Goal: Task Accomplishment & Management: Manage account settings

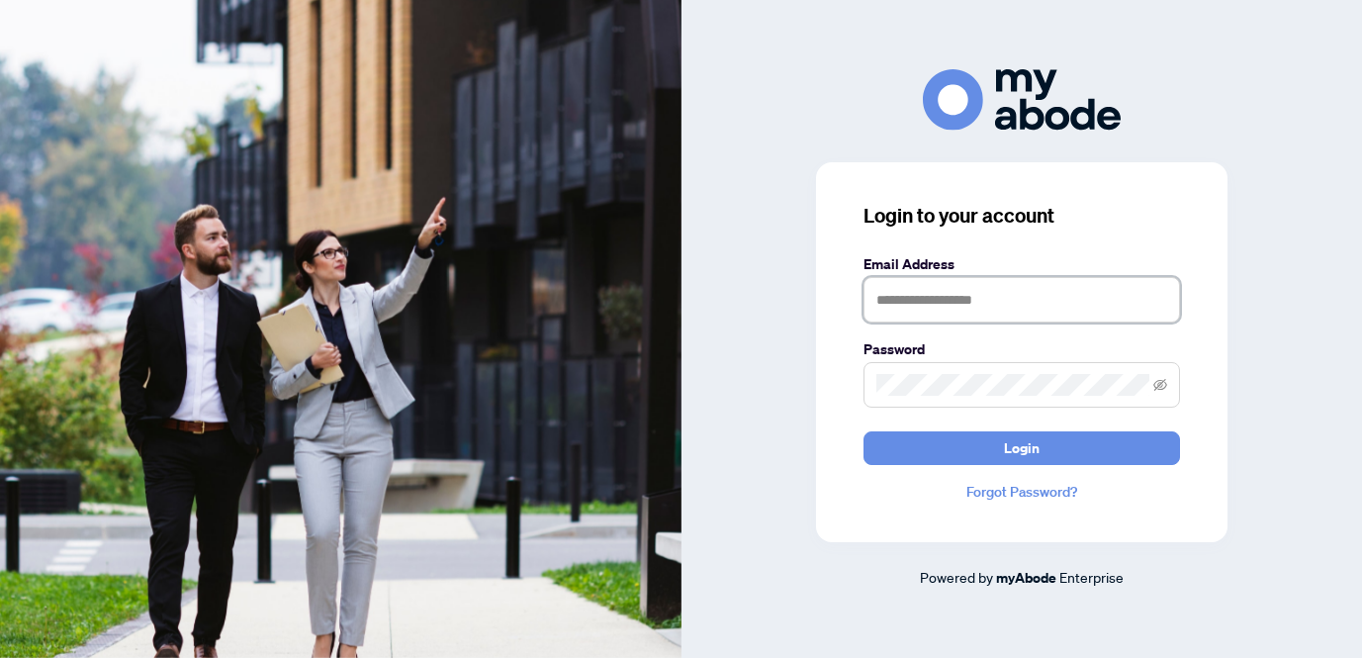
click at [934, 301] on input "text" at bounding box center [1022, 300] width 317 height 46
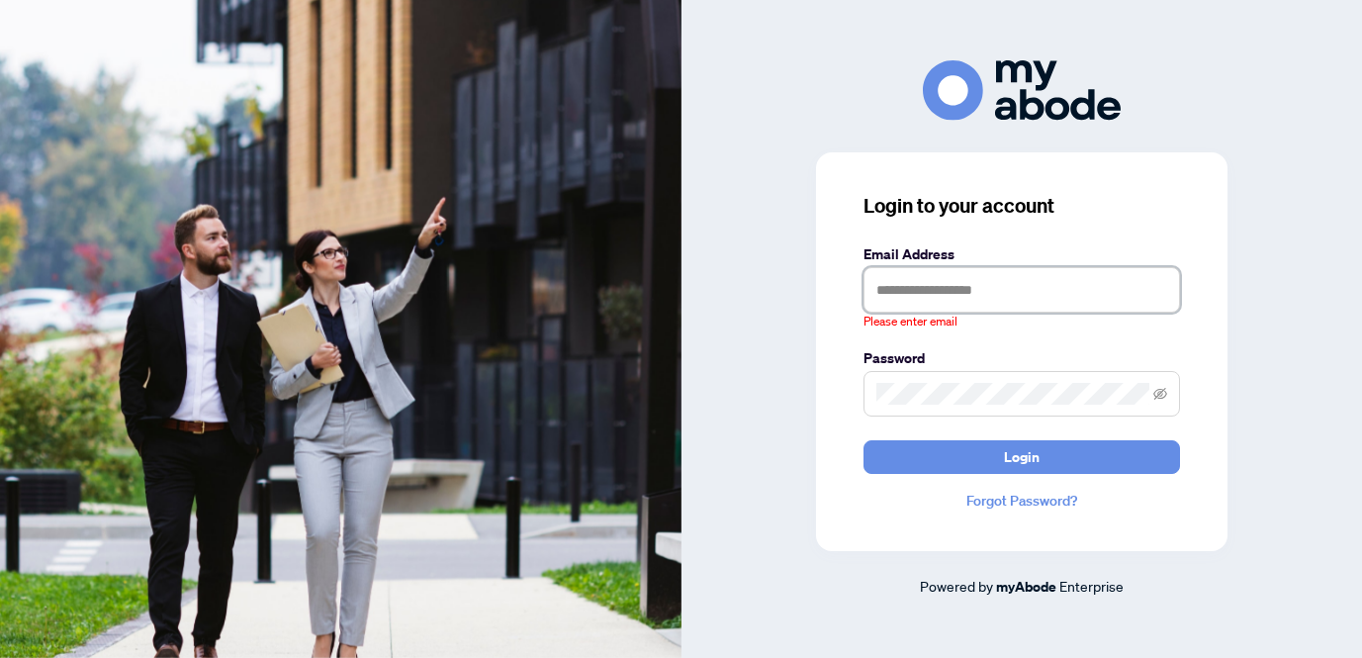
type input "**********"
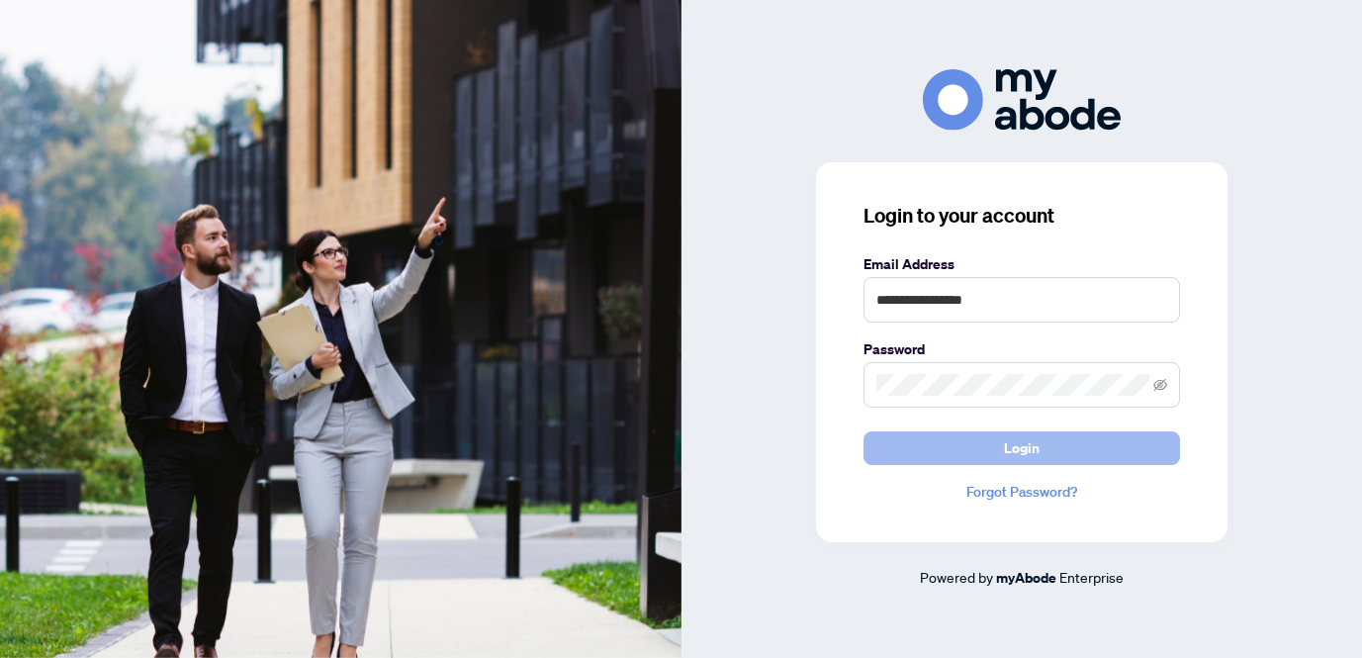
click at [1036, 446] on span "Login" at bounding box center [1022, 448] width 36 height 32
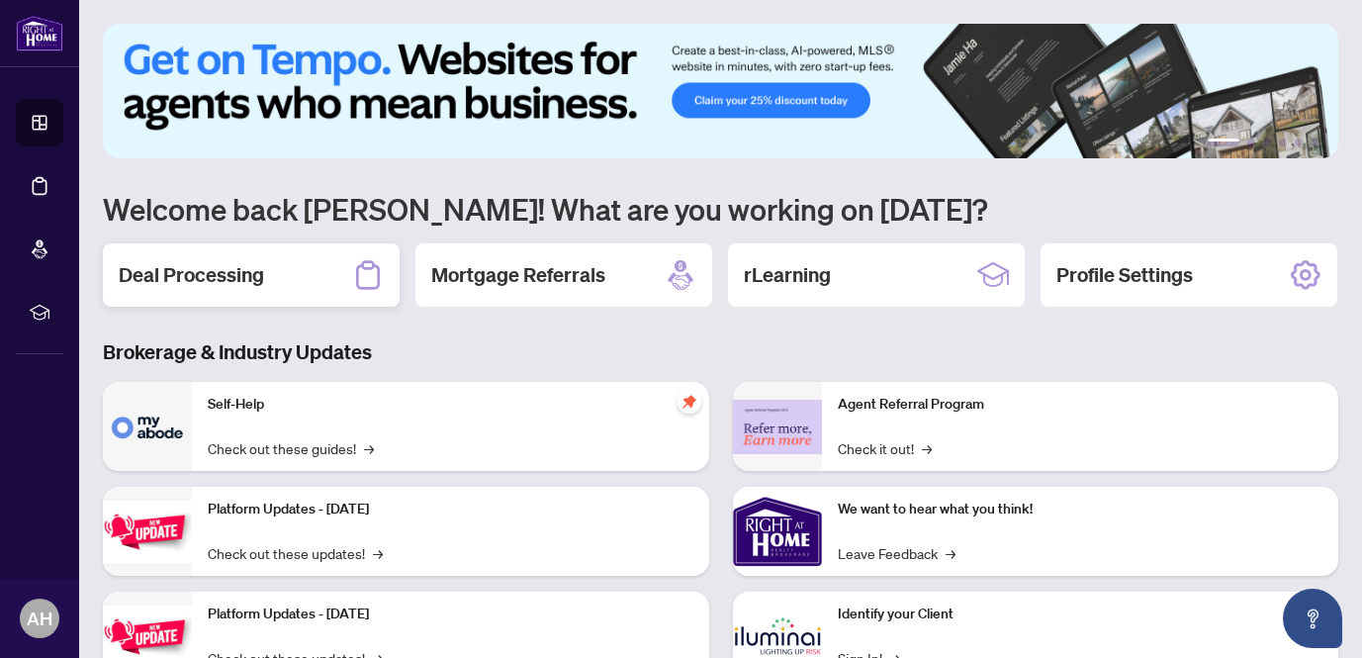
click at [287, 273] on div "Deal Processing" at bounding box center [251, 274] width 297 height 63
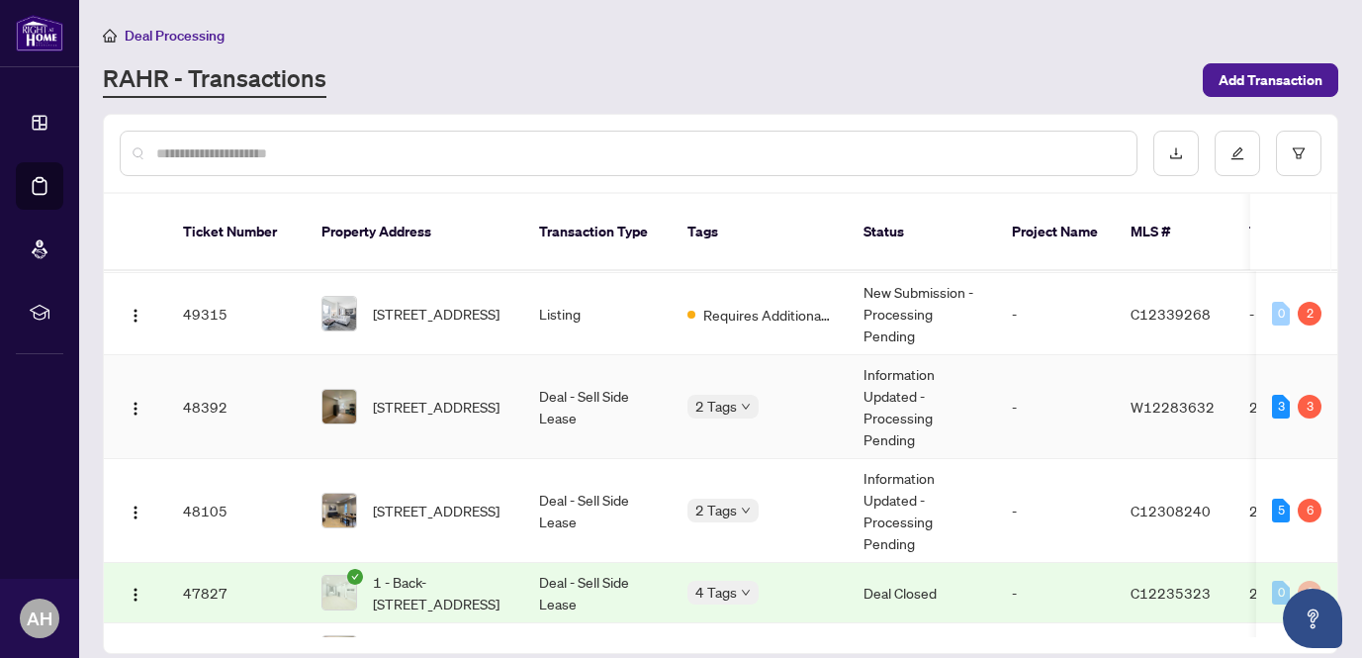
scroll to position [438, 0]
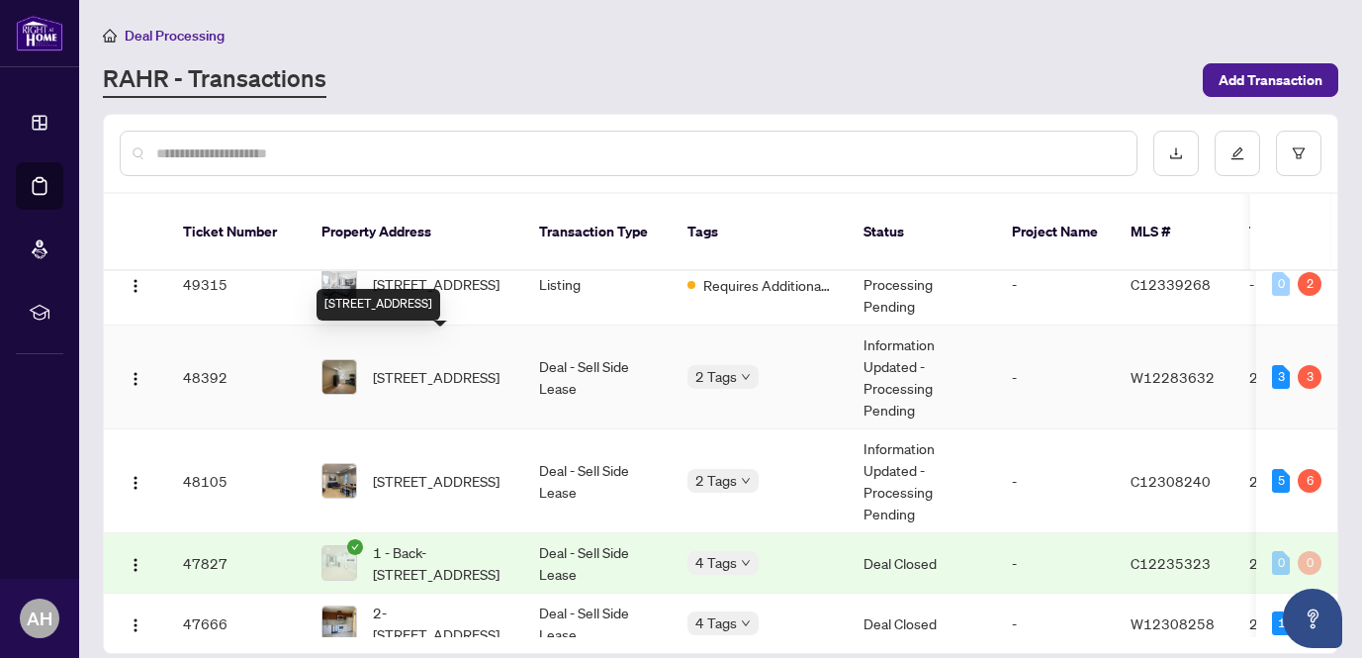
click at [441, 366] on span "[STREET_ADDRESS]" at bounding box center [436, 377] width 127 height 22
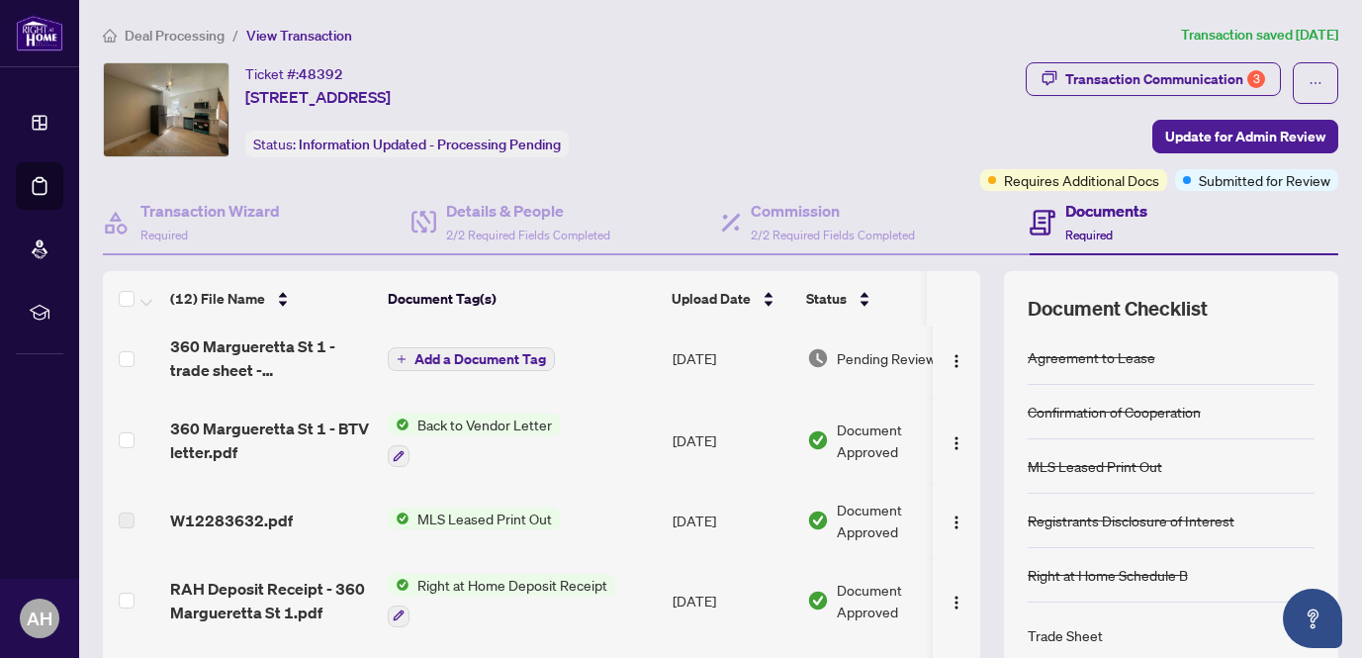
scroll to position [291, 0]
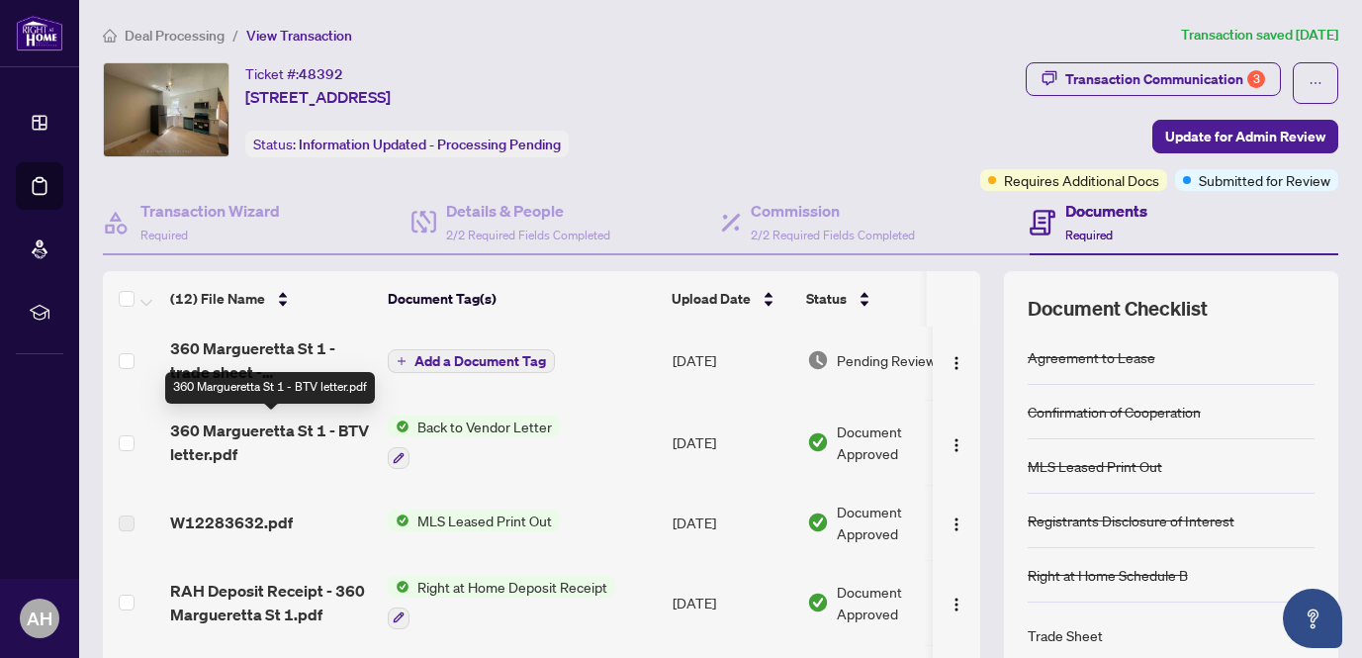
click at [228, 427] on span "360 Margueretta St 1 - BTV letter.pdf" at bounding box center [271, 442] width 202 height 47
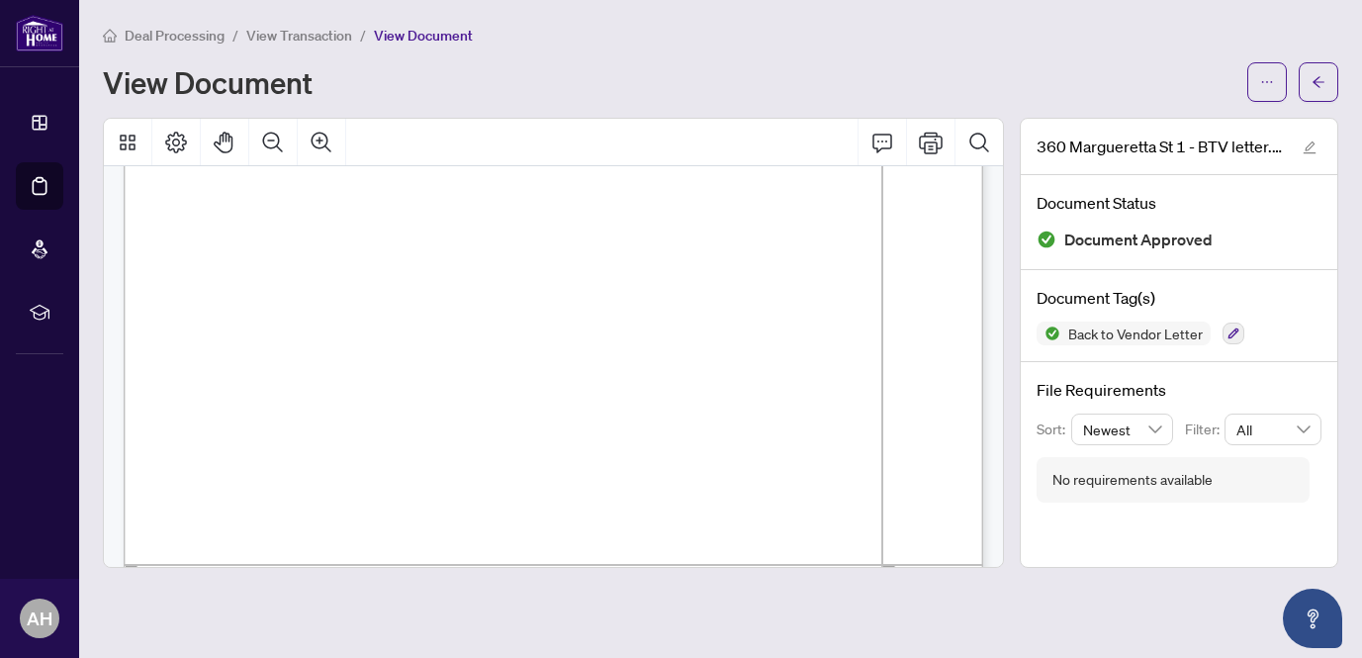
scroll to position [371, 0]
drag, startPoint x: 615, startPoint y: 279, endPoint x: 685, endPoint y: 276, distance: 69.3
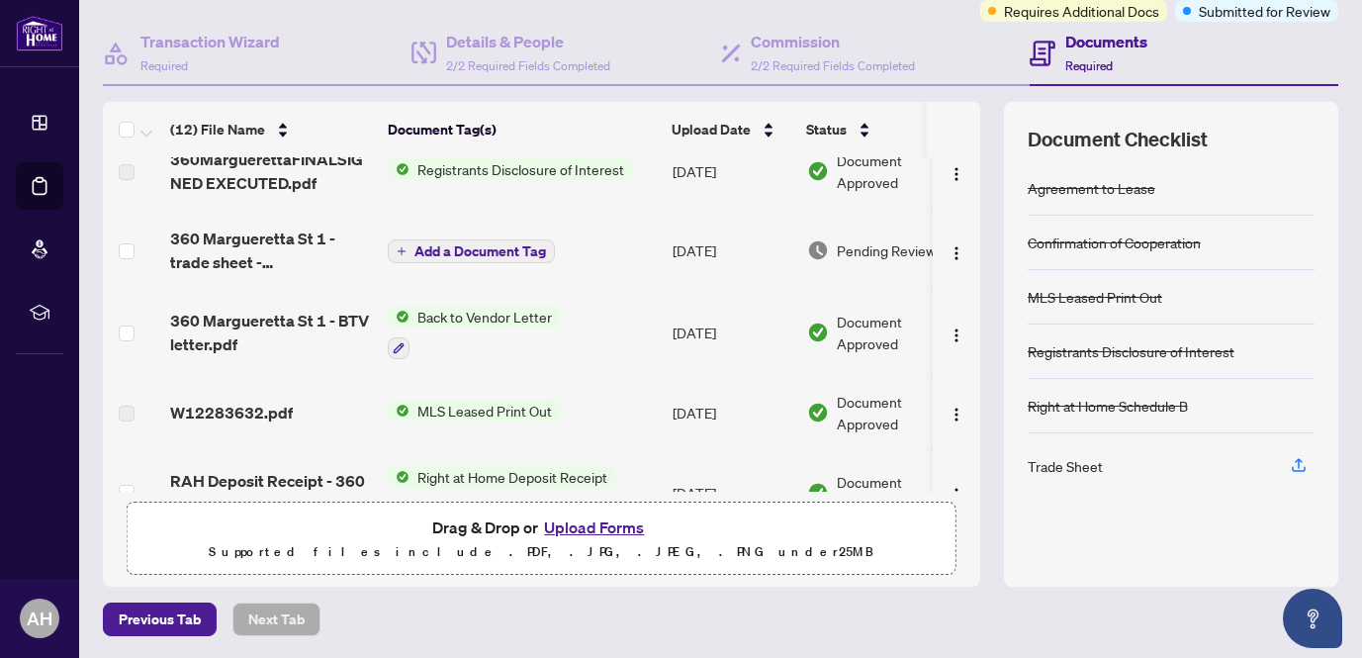
scroll to position [169, 0]
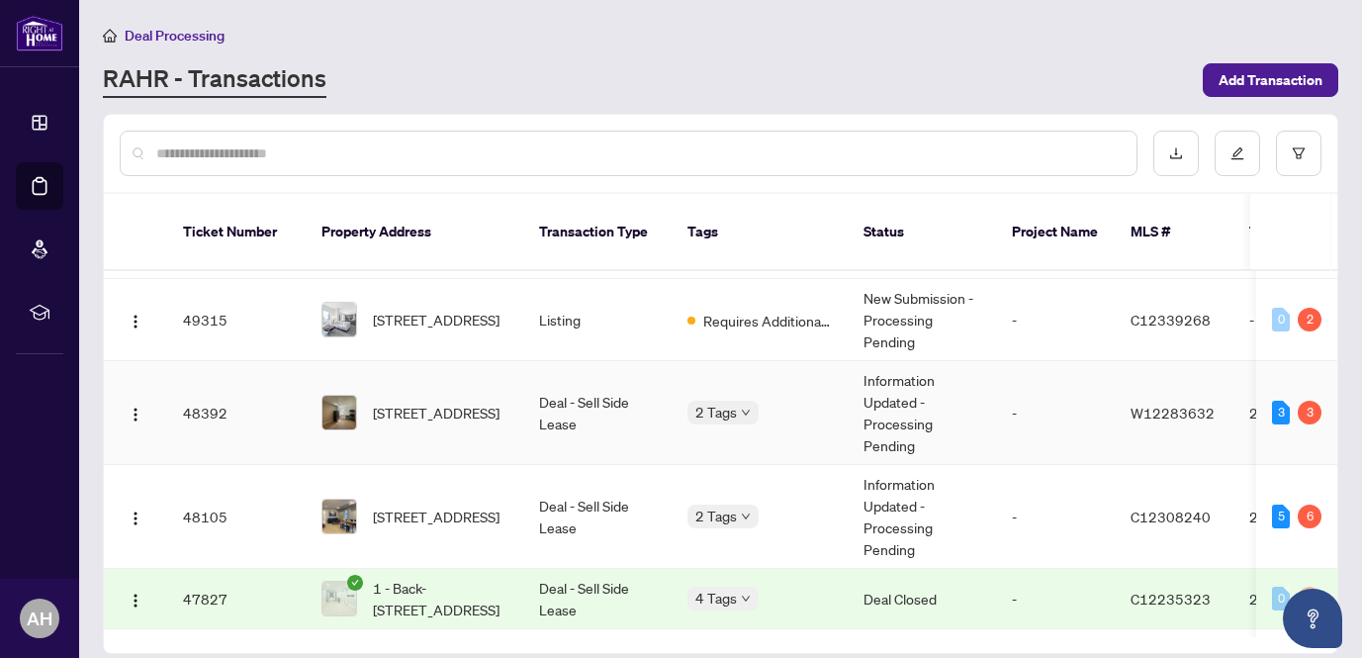
scroll to position [531, 0]
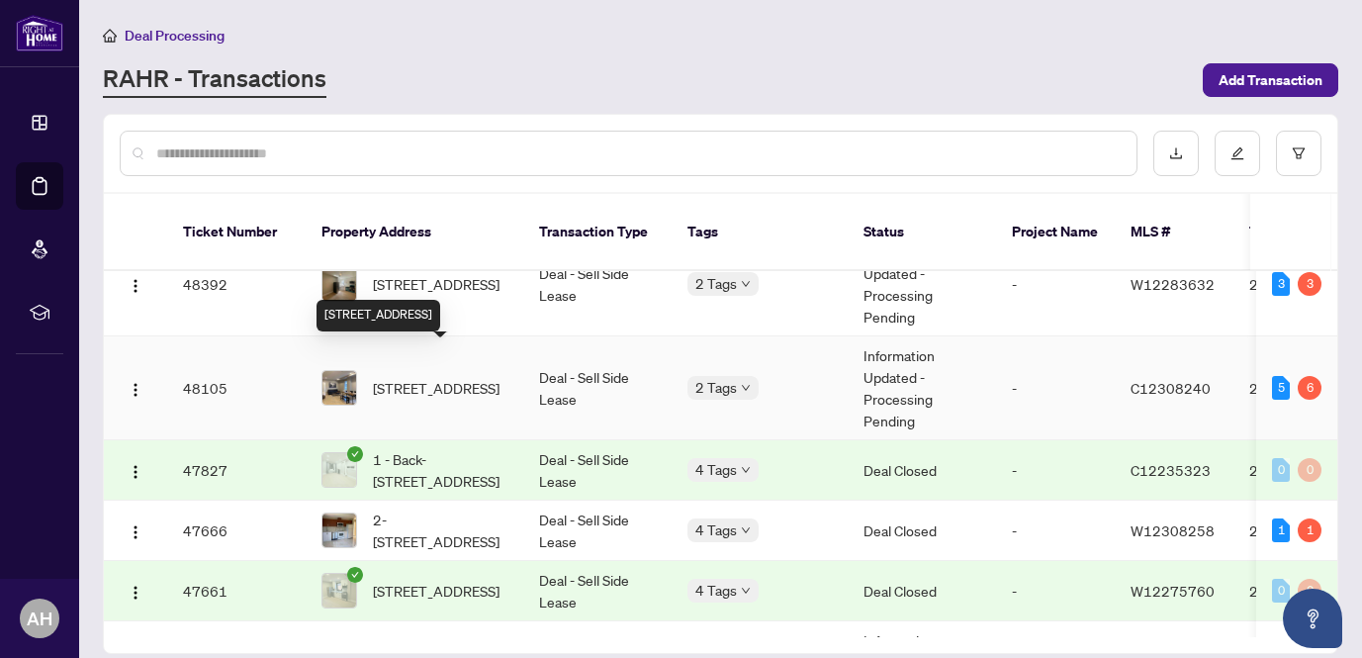
click at [480, 377] on span "[STREET_ADDRESS]" at bounding box center [436, 388] width 127 height 22
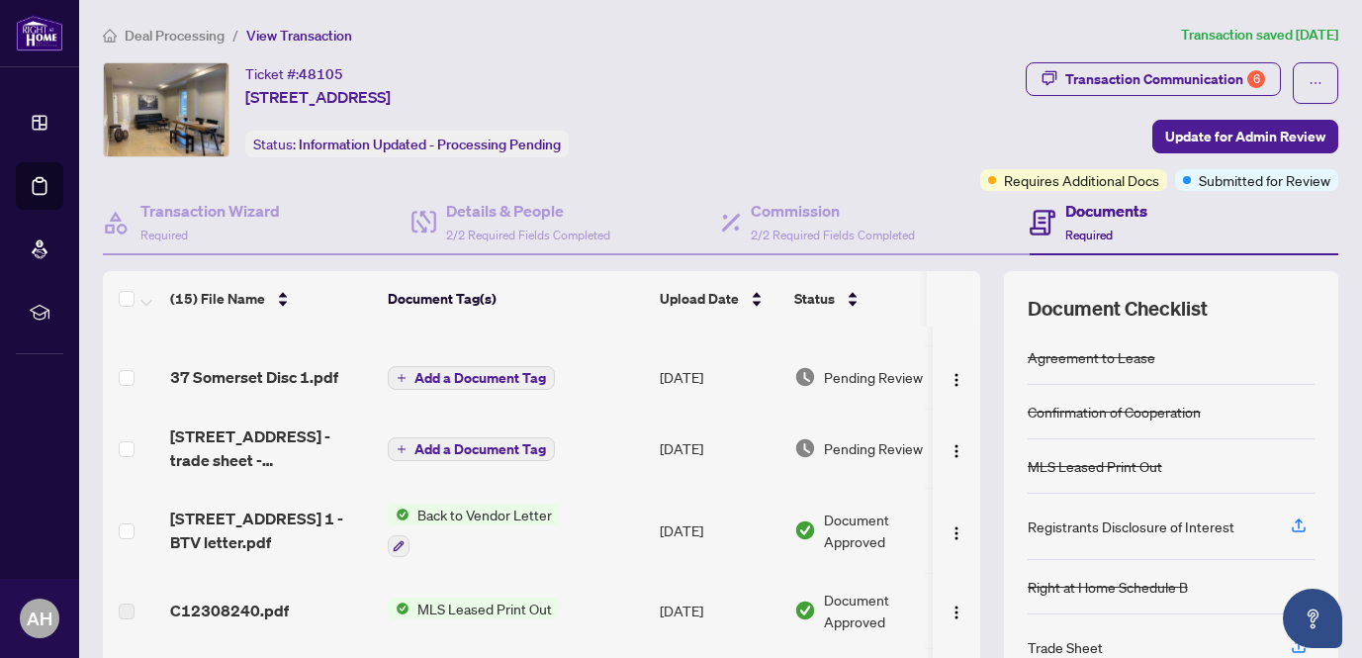
scroll to position [233, 0]
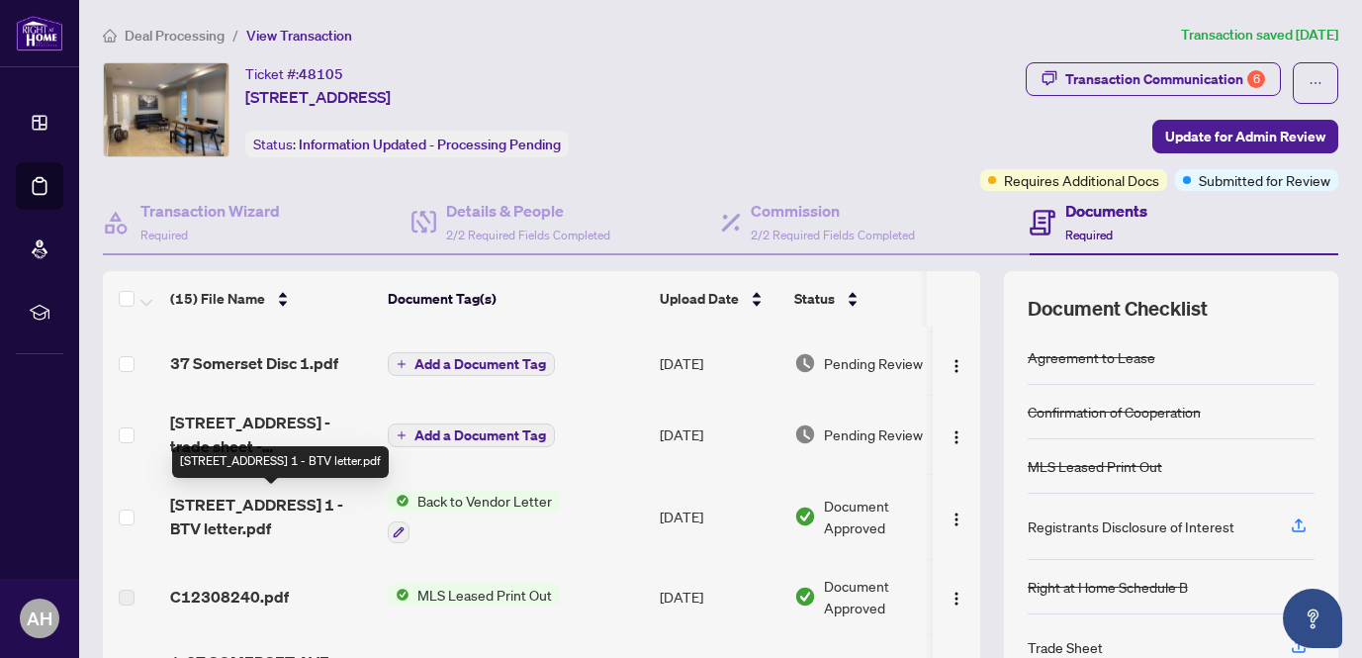
click at [258, 510] on span "[STREET_ADDRESS] 1 - BTV letter.pdf" at bounding box center [271, 516] width 202 height 47
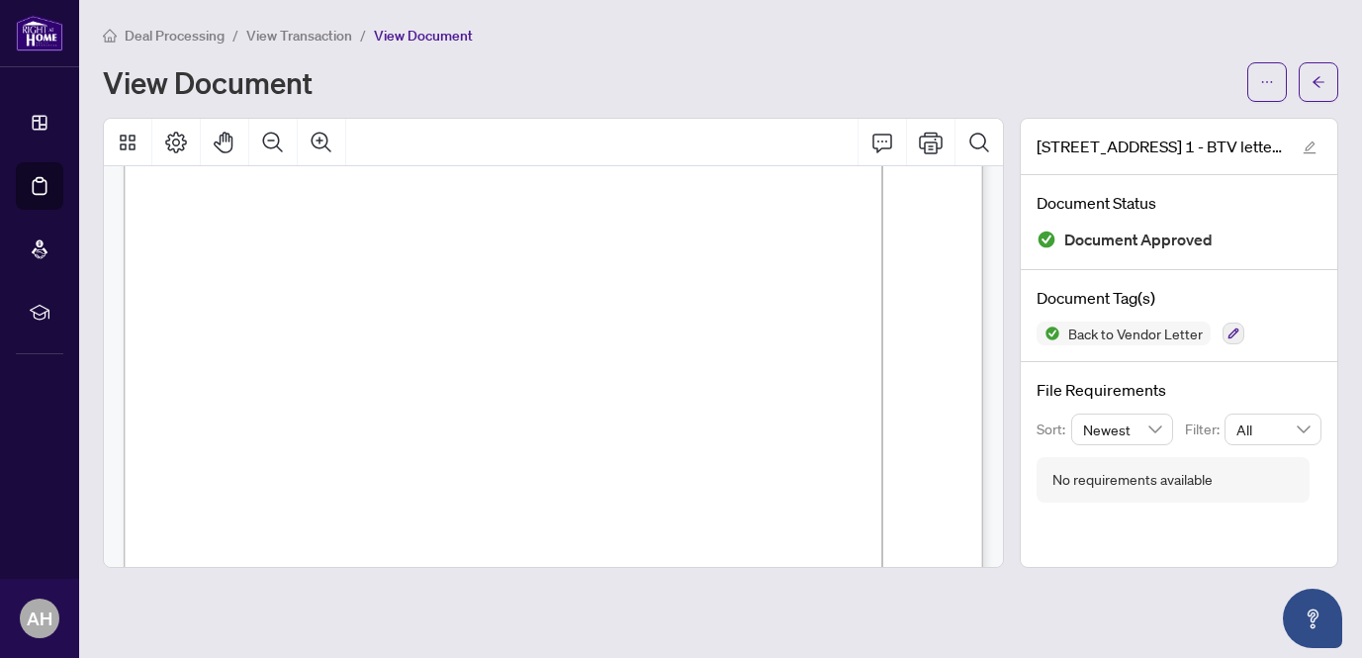
scroll to position [302, 0]
drag, startPoint x: 615, startPoint y: 365, endPoint x: 696, endPoint y: 362, distance: 80.2
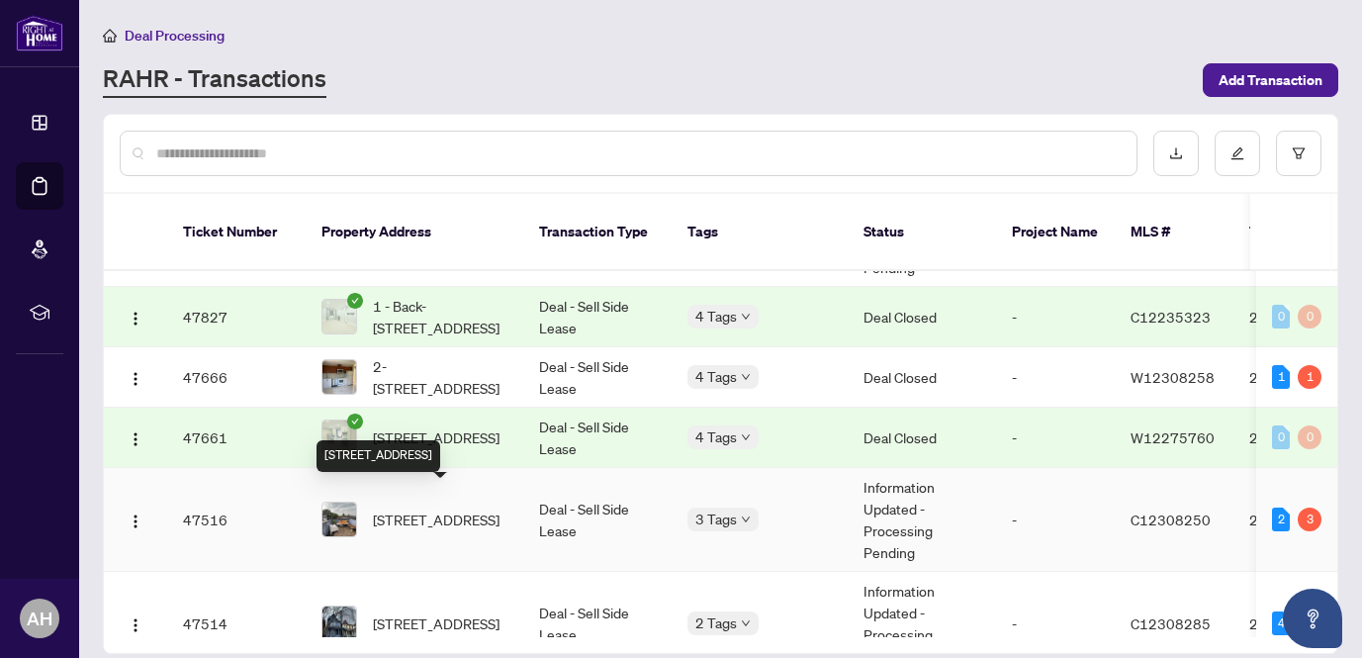
scroll to position [696, 0]
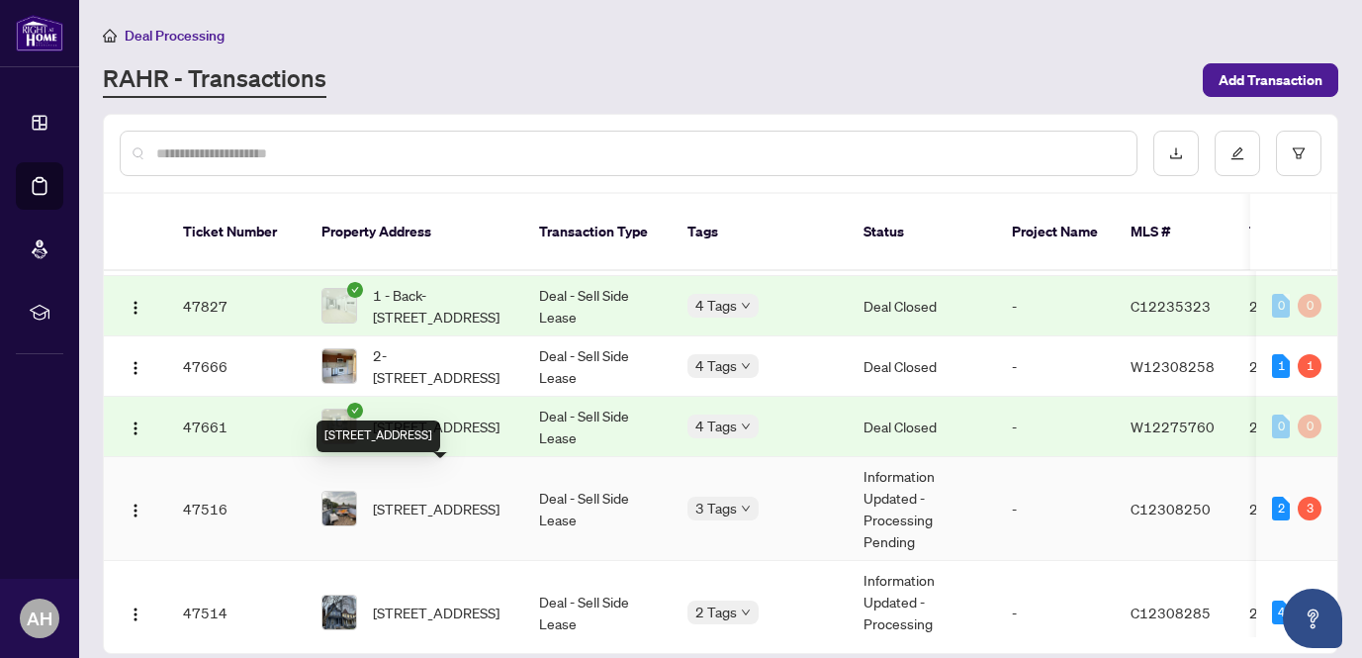
click at [472, 498] on span "[STREET_ADDRESS]" at bounding box center [436, 509] width 127 height 22
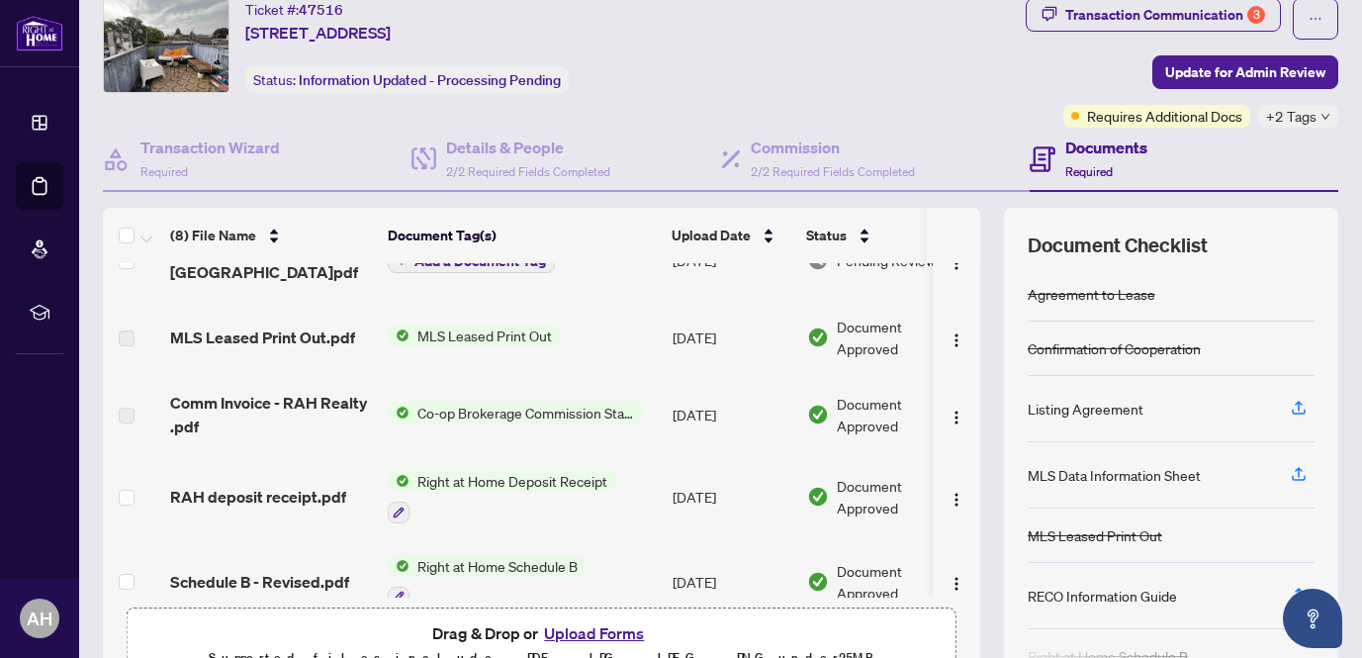
scroll to position [125, 0]
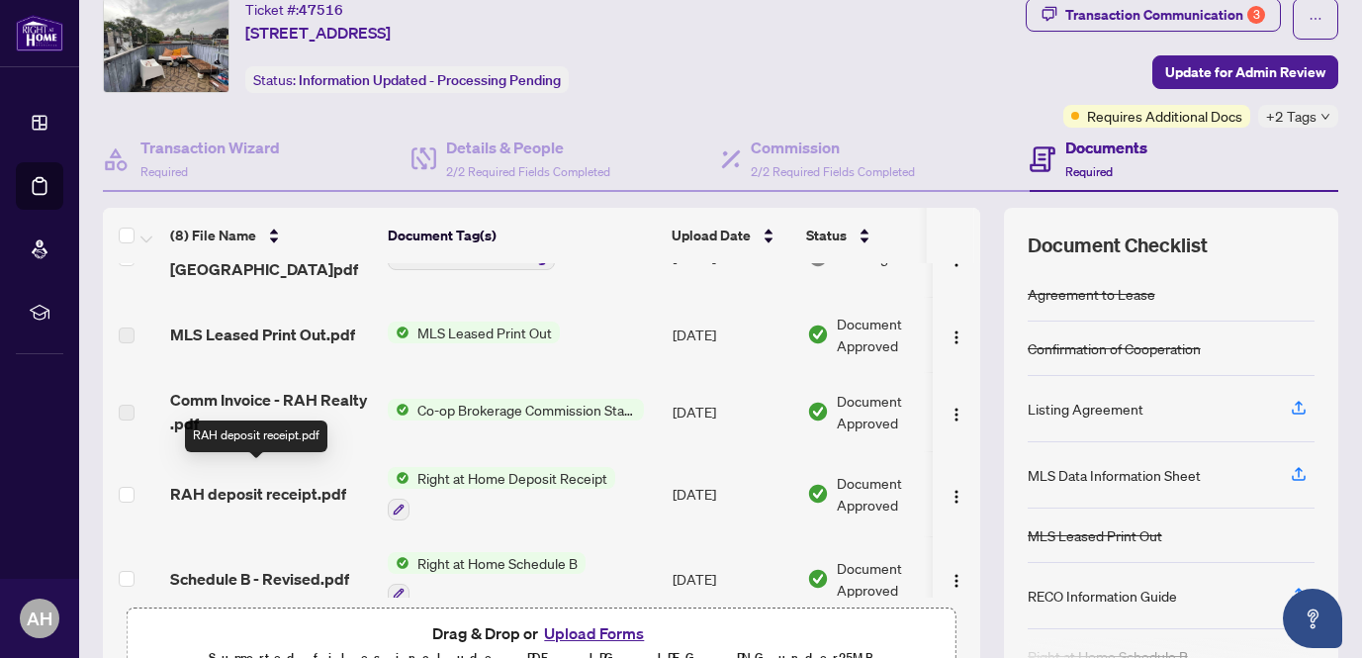
click at [294, 482] on span "RAH deposit receipt.pdf" at bounding box center [258, 494] width 176 height 24
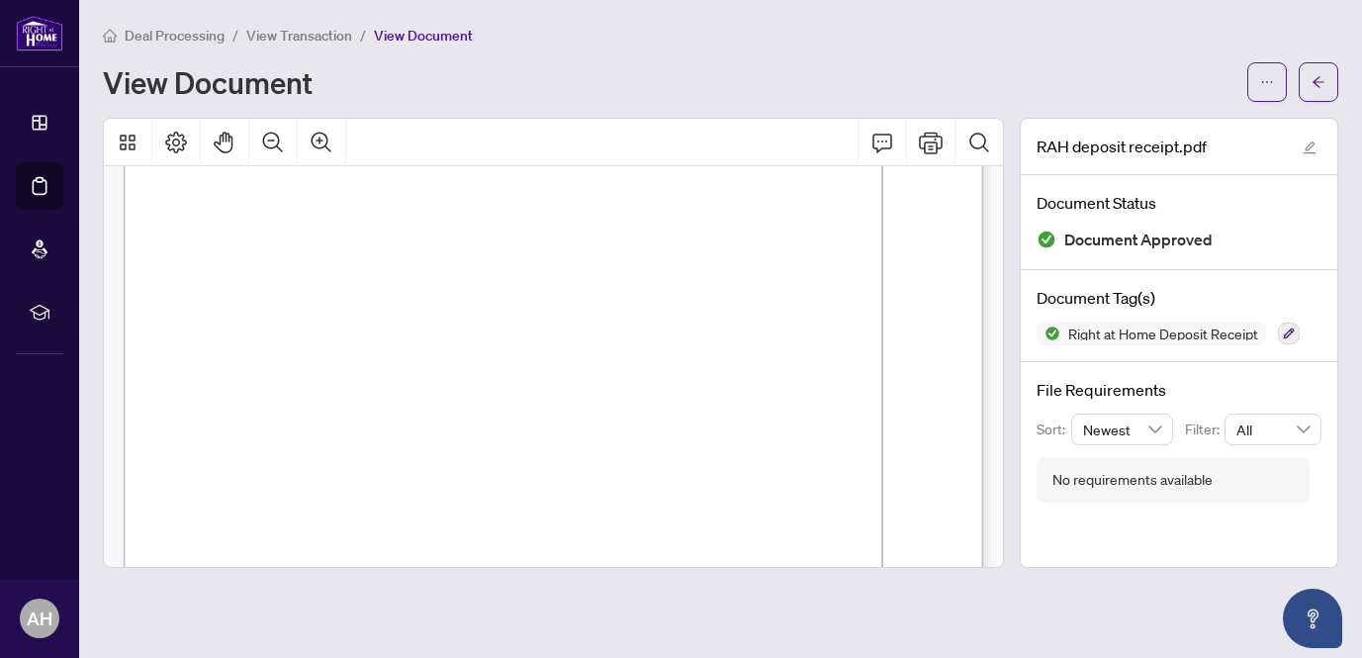
scroll to position [357, 0]
drag, startPoint x: 394, startPoint y: 340, endPoint x: 328, endPoint y: 334, distance: 65.6
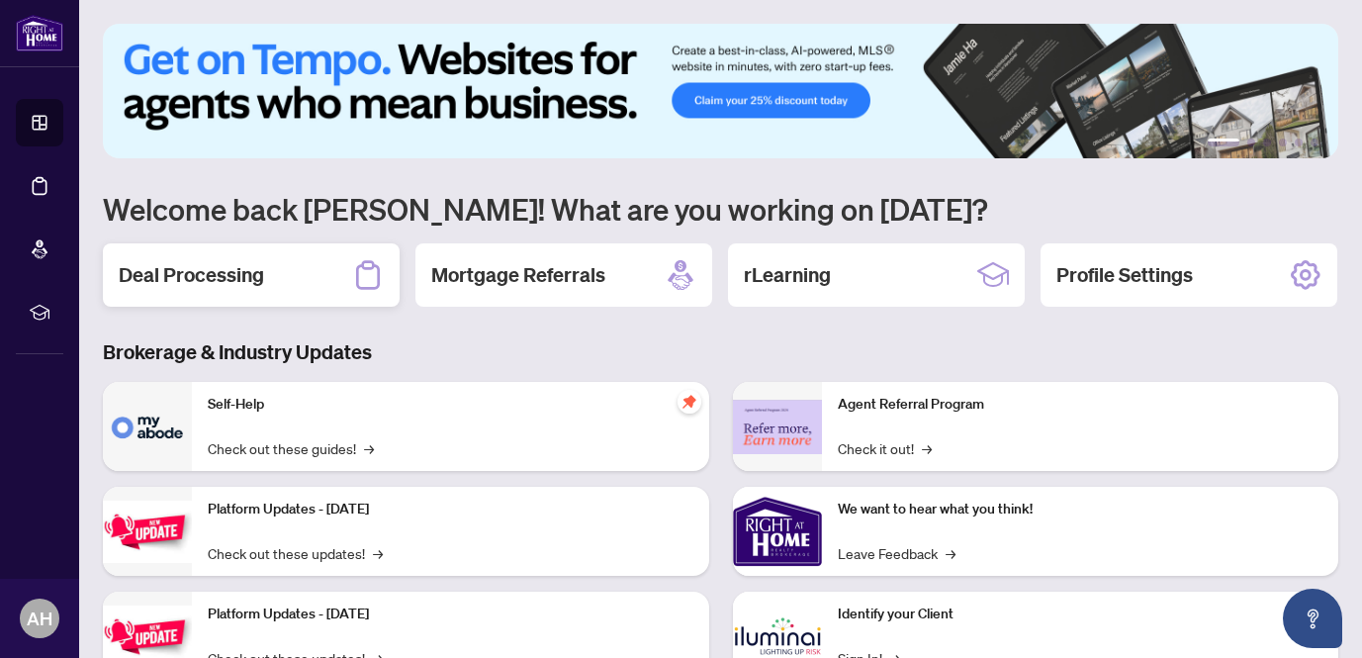
click at [205, 272] on h2 "Deal Processing" at bounding box center [191, 275] width 145 height 28
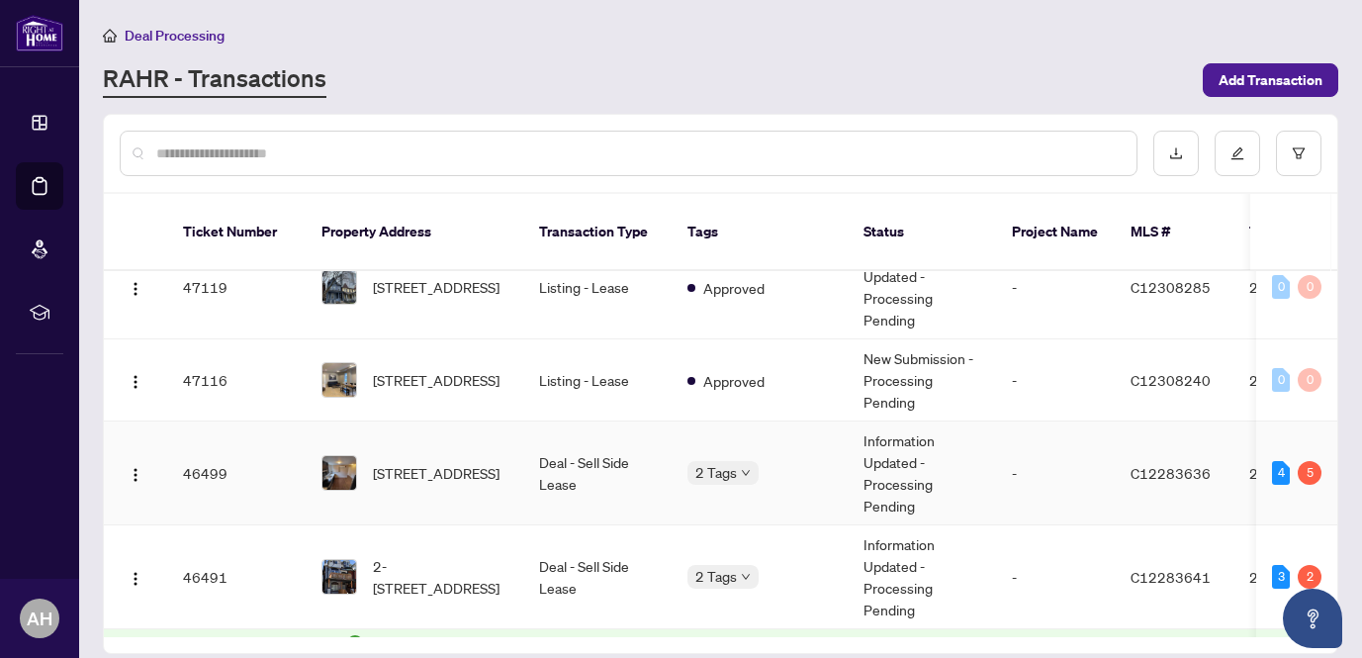
scroll to position [1135, 0]
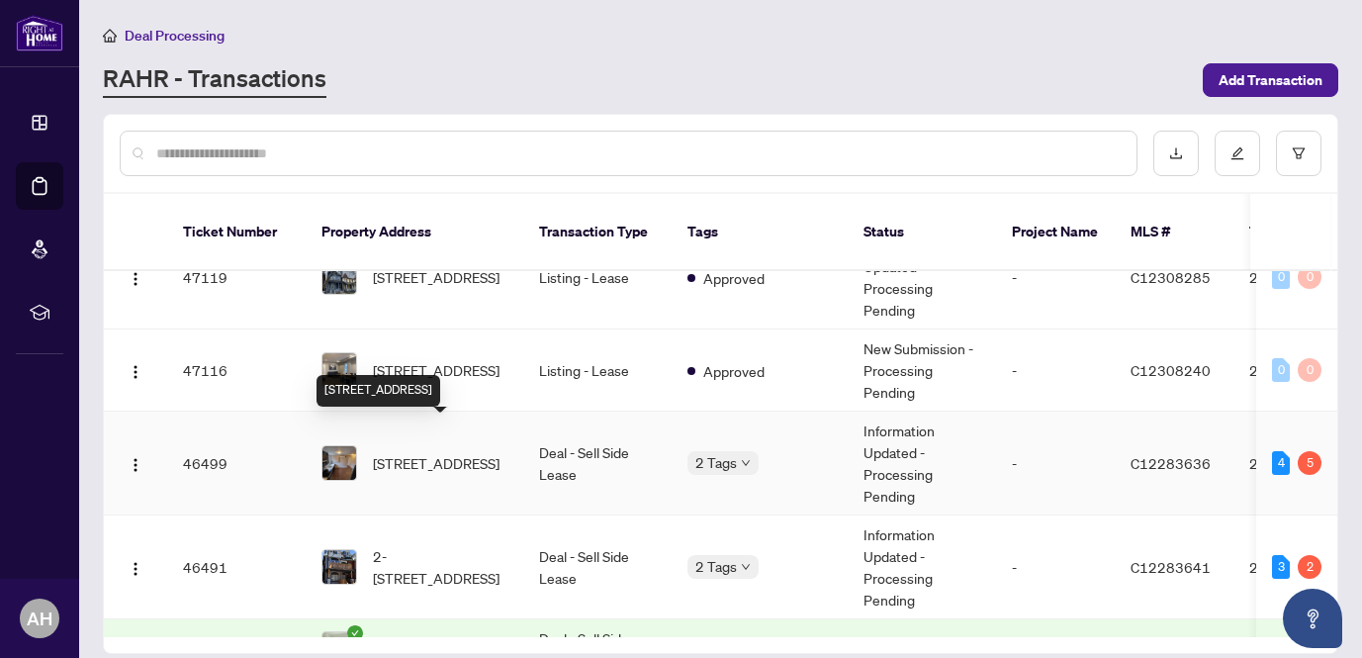
click at [457, 452] on span "[STREET_ADDRESS]" at bounding box center [436, 463] width 127 height 22
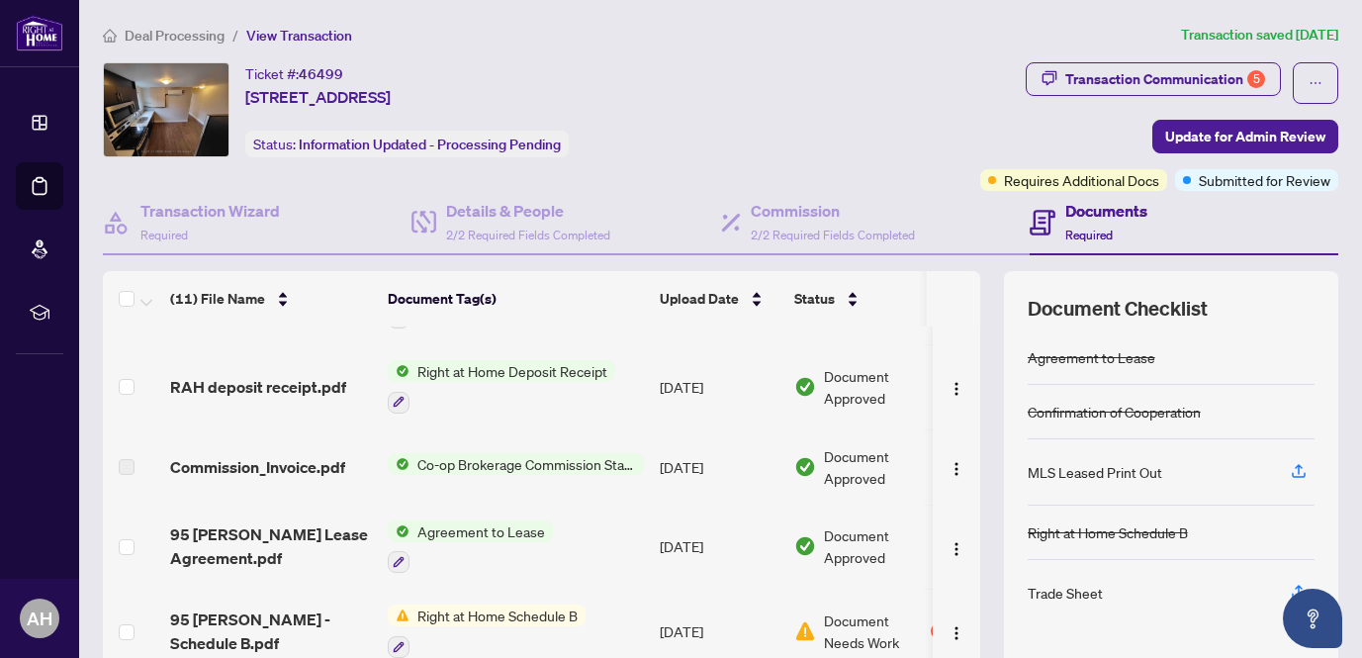
scroll to position [336, 0]
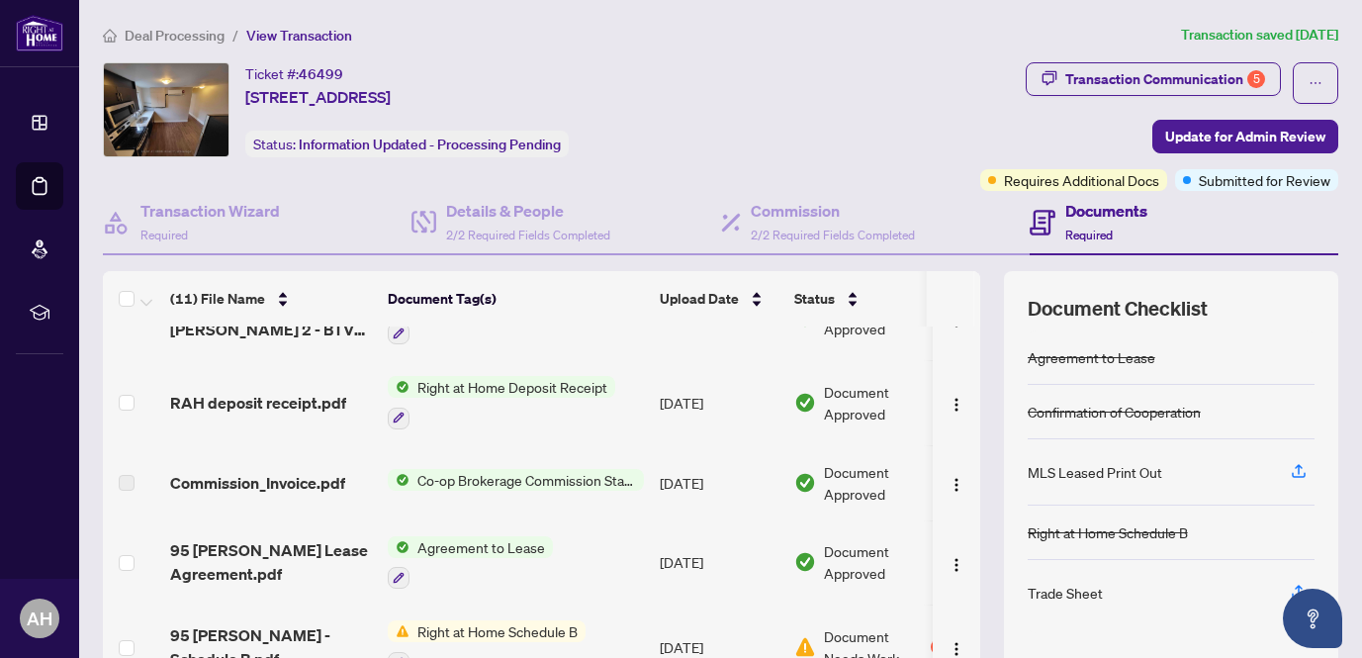
click at [495, 376] on span "Right at Home Deposit Receipt" at bounding box center [513, 387] width 206 height 22
click at [247, 391] on span "RAH deposit receipt.pdf" at bounding box center [258, 403] width 176 height 24
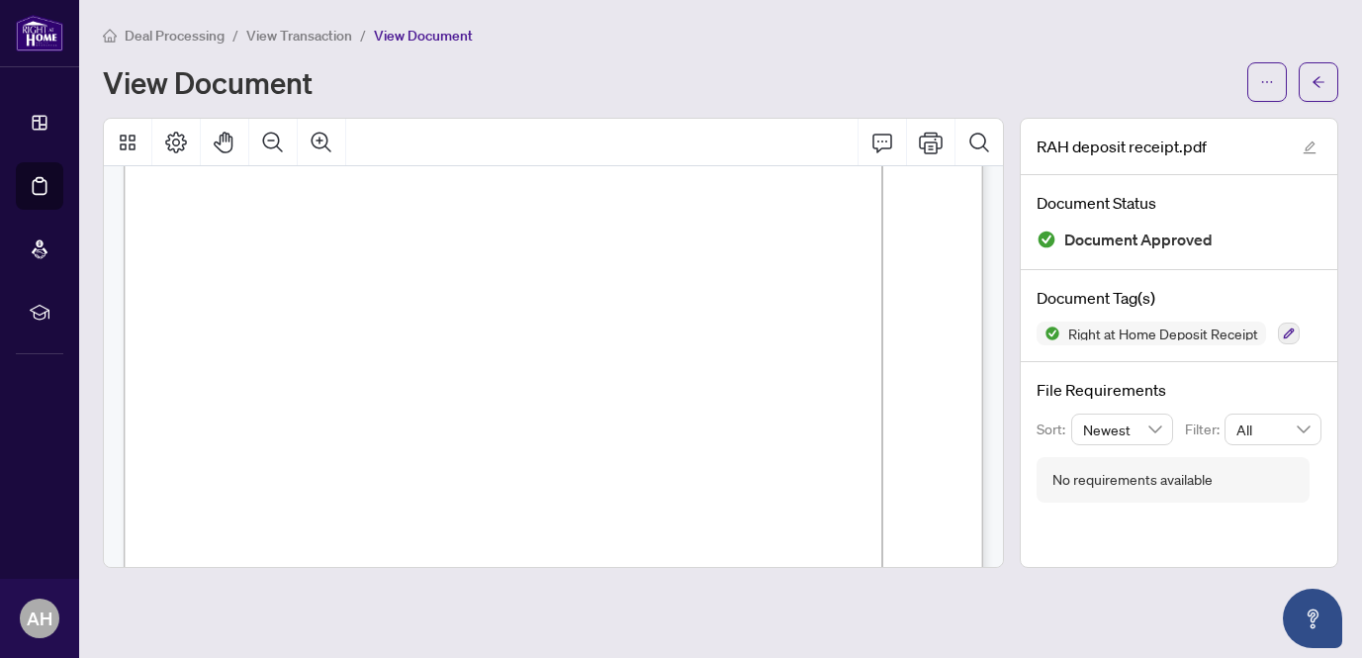
scroll to position [416, 0]
drag, startPoint x: 389, startPoint y: 280, endPoint x: 330, endPoint y: 275, distance: 58.6
click at [331, 275] on span "$5,200.00" at bounding box center [358, 280] width 55 height 12
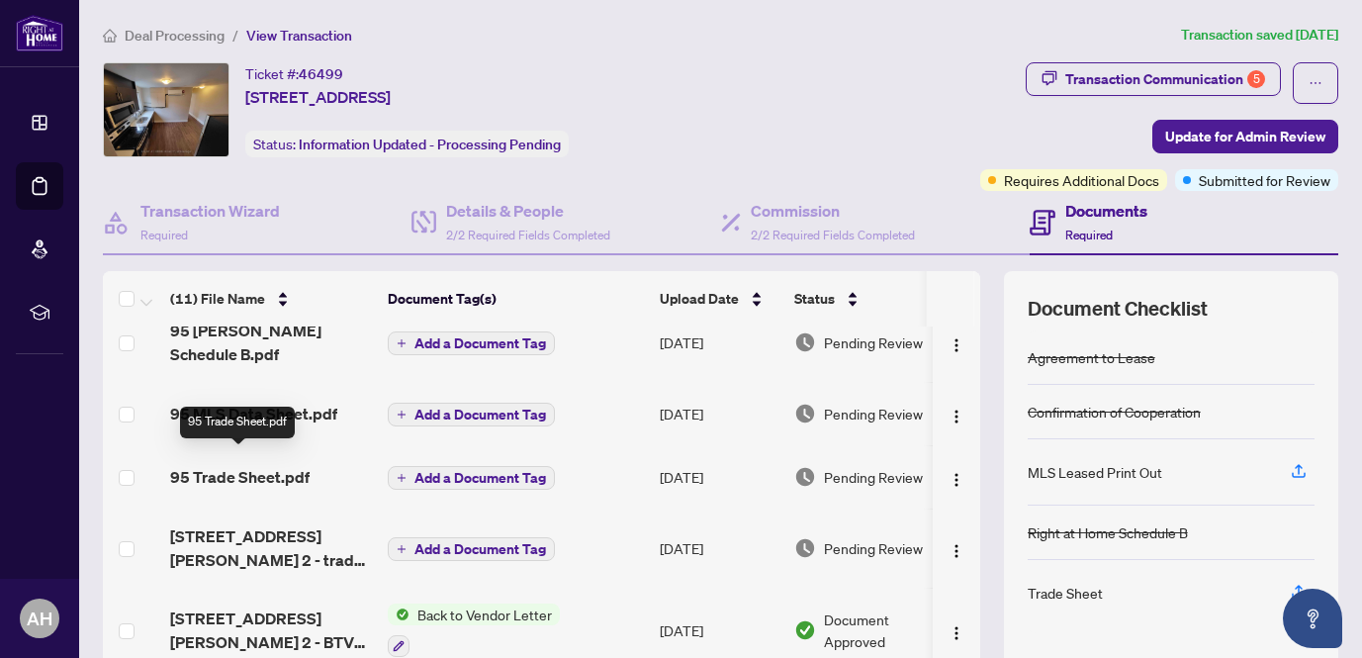
scroll to position [27, 0]
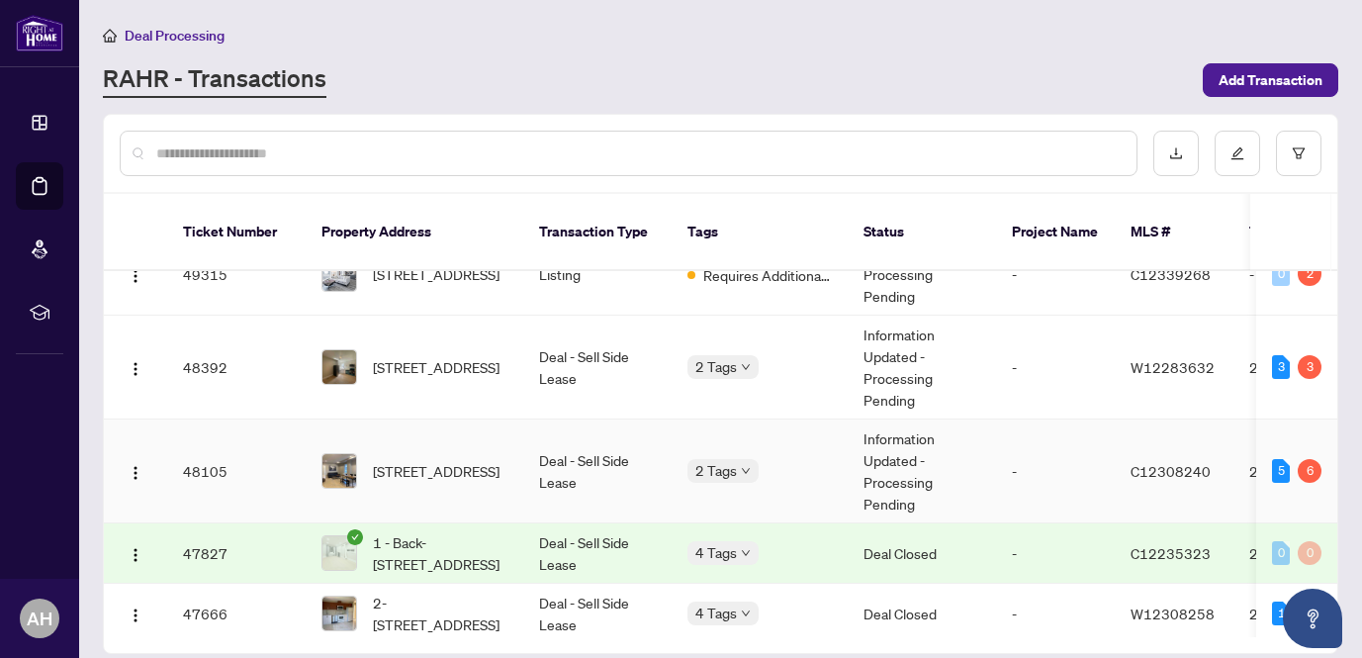
scroll to position [443, 0]
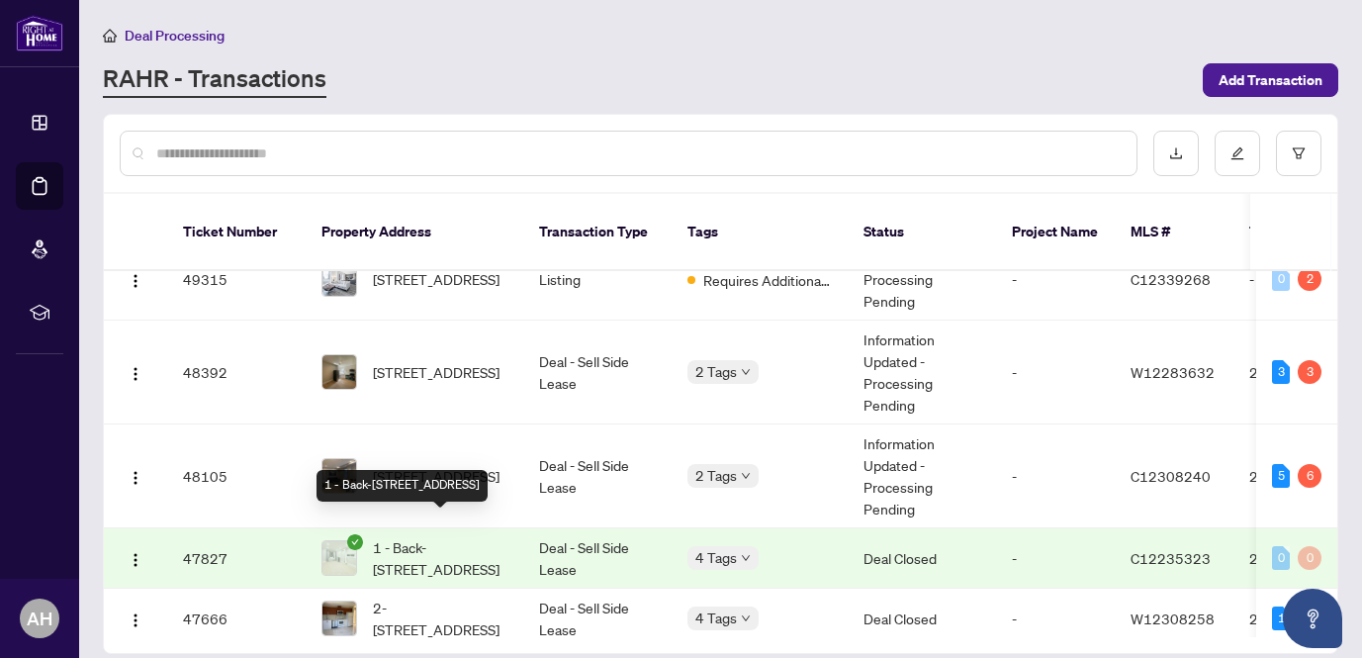
click at [452, 537] on span "1 - Back-[STREET_ADDRESS]" at bounding box center [440, 558] width 135 height 44
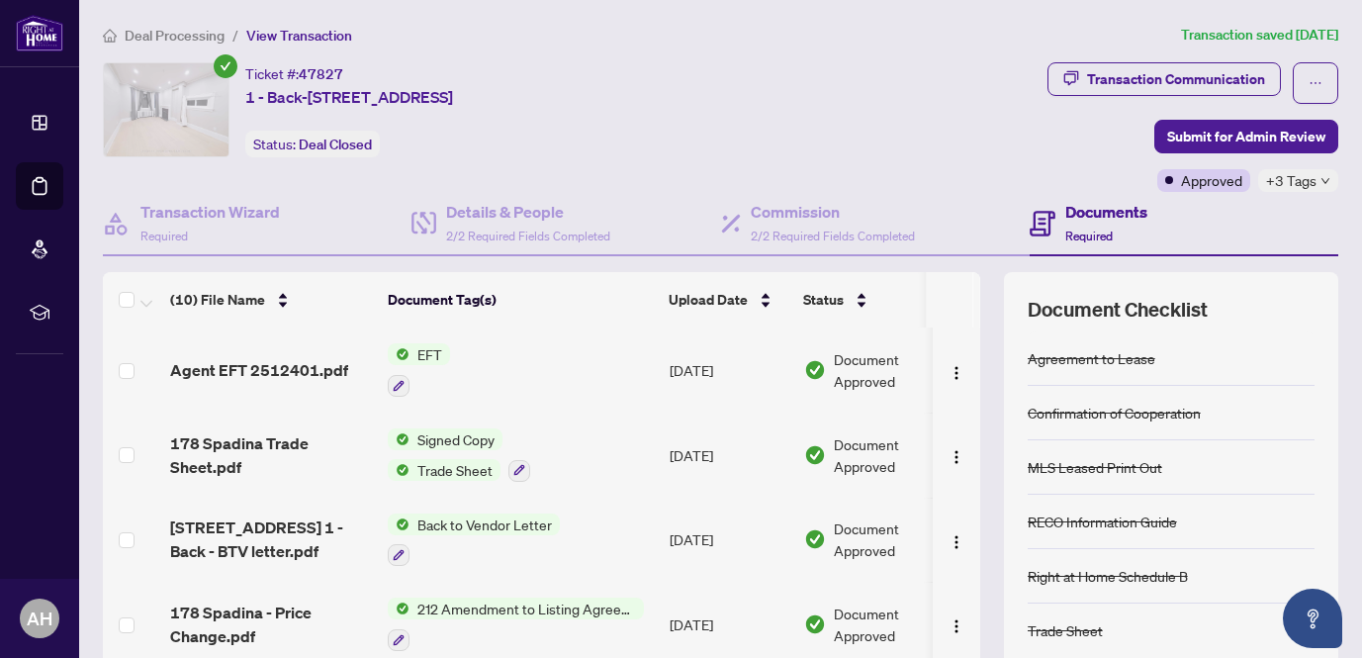
click at [513, 526] on span "Back to Vendor Letter" at bounding box center [485, 525] width 150 height 22
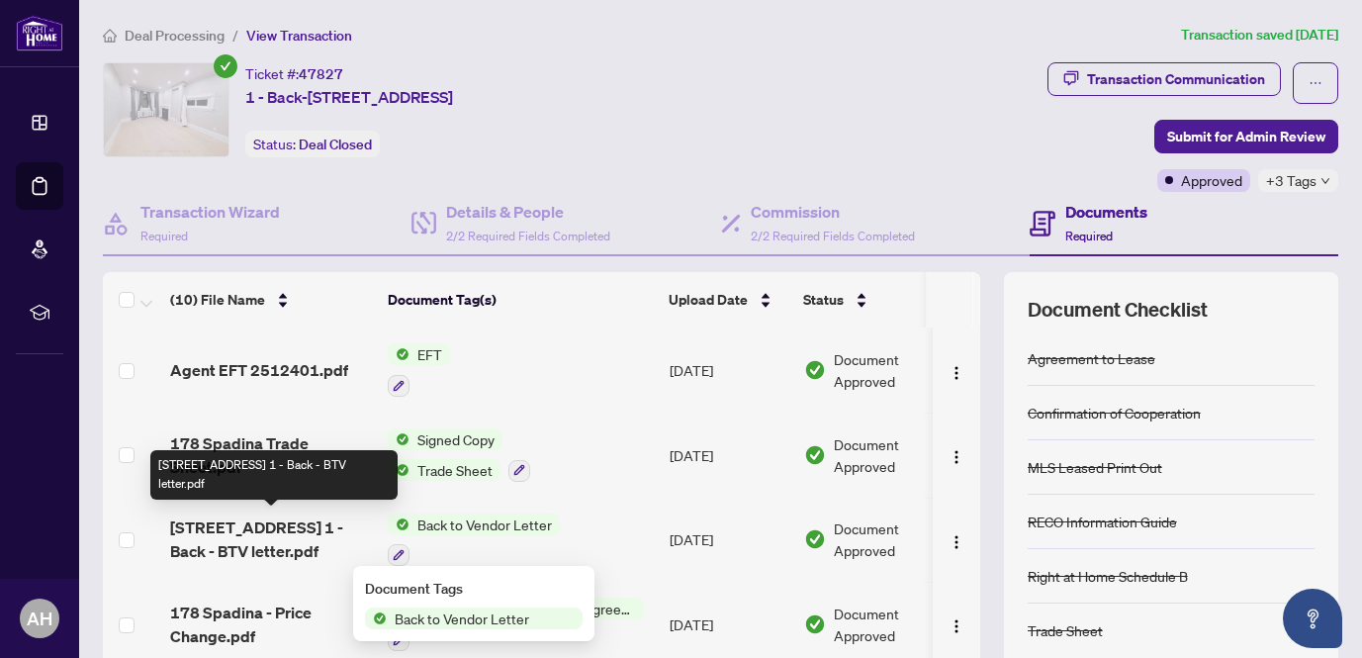
click at [229, 521] on span "178 Spadina Road 1 - Back - BTV letter.pdf" at bounding box center [271, 539] width 202 height 47
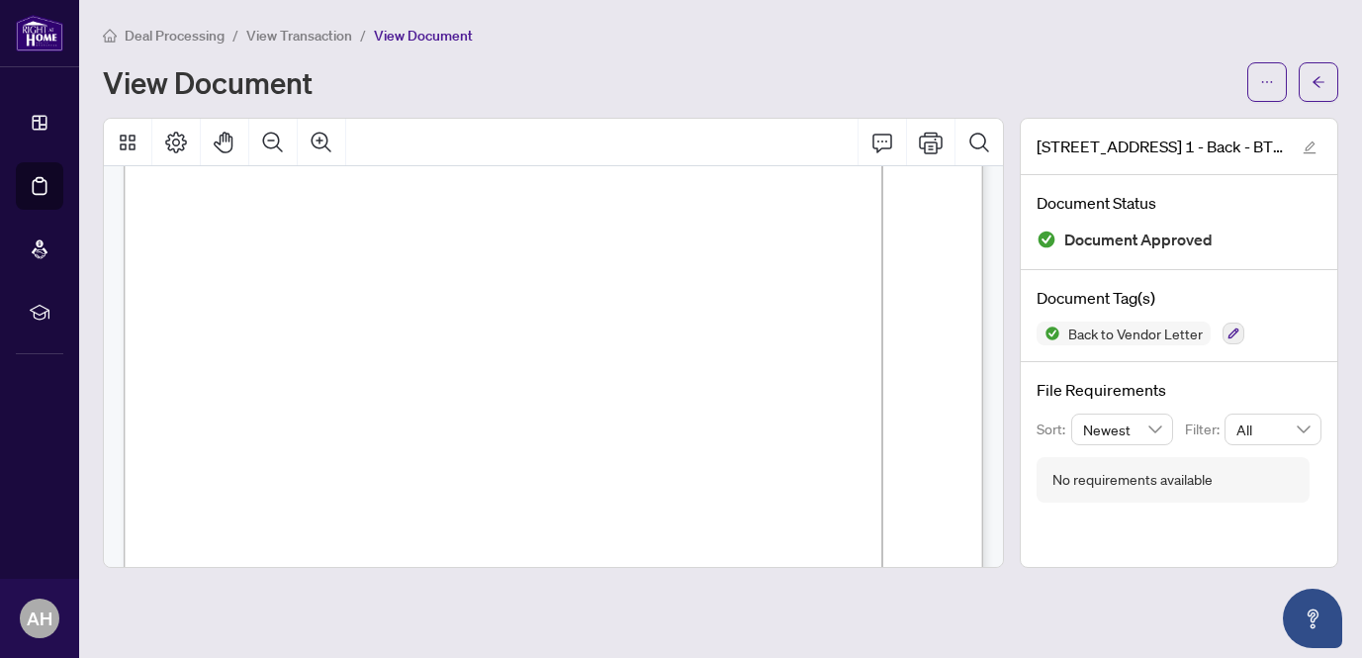
scroll to position [260, 0]
drag, startPoint x: 686, startPoint y: 390, endPoint x: 607, endPoint y: 389, distance: 79.2
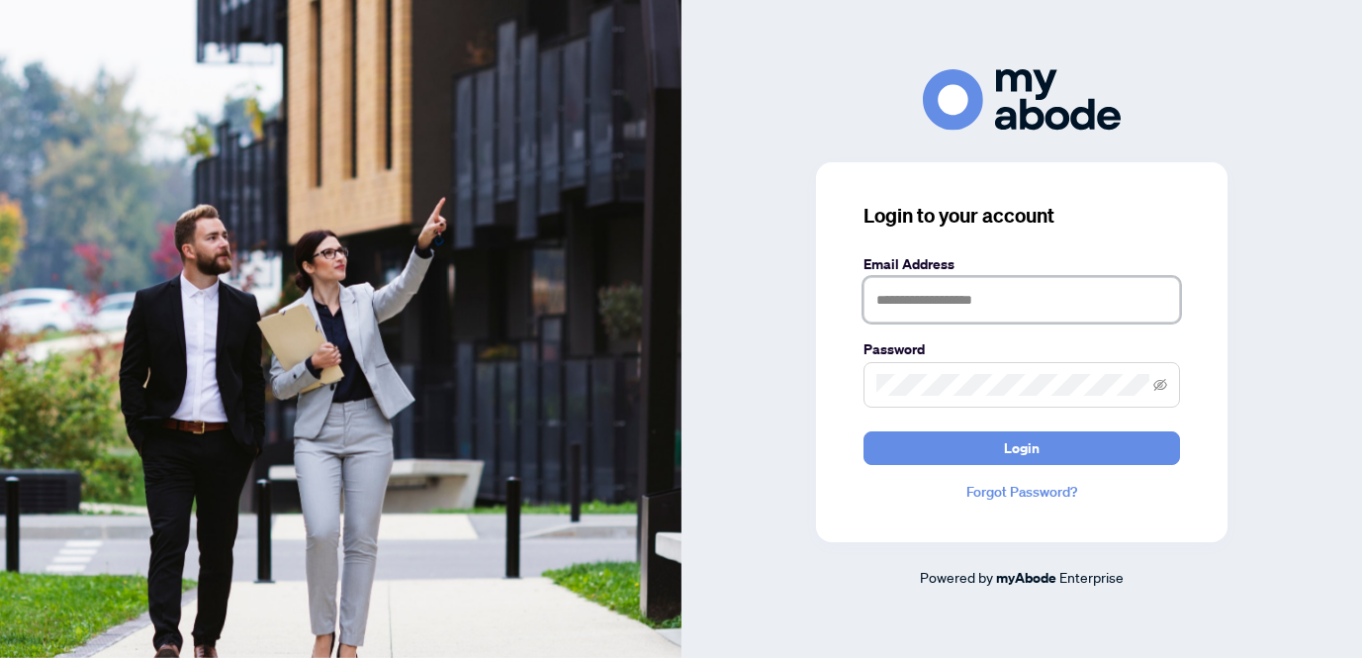
click at [983, 303] on input "text" at bounding box center [1022, 300] width 317 height 46
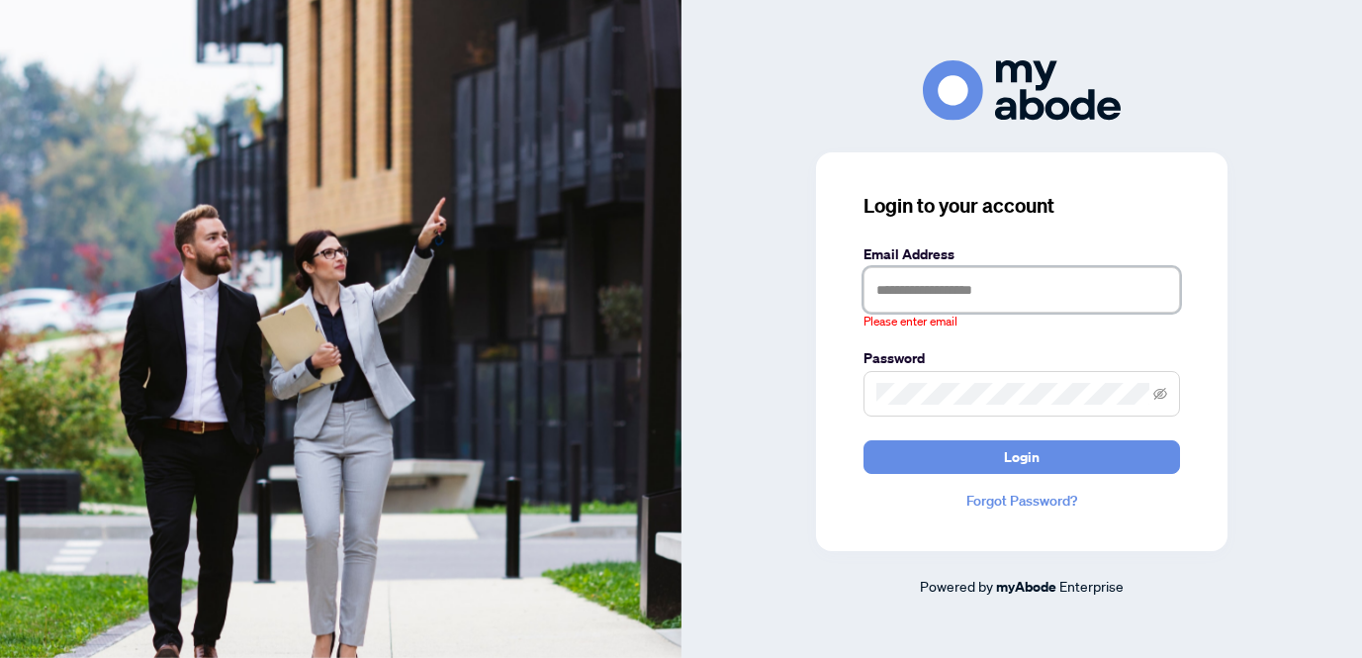
type input "**********"
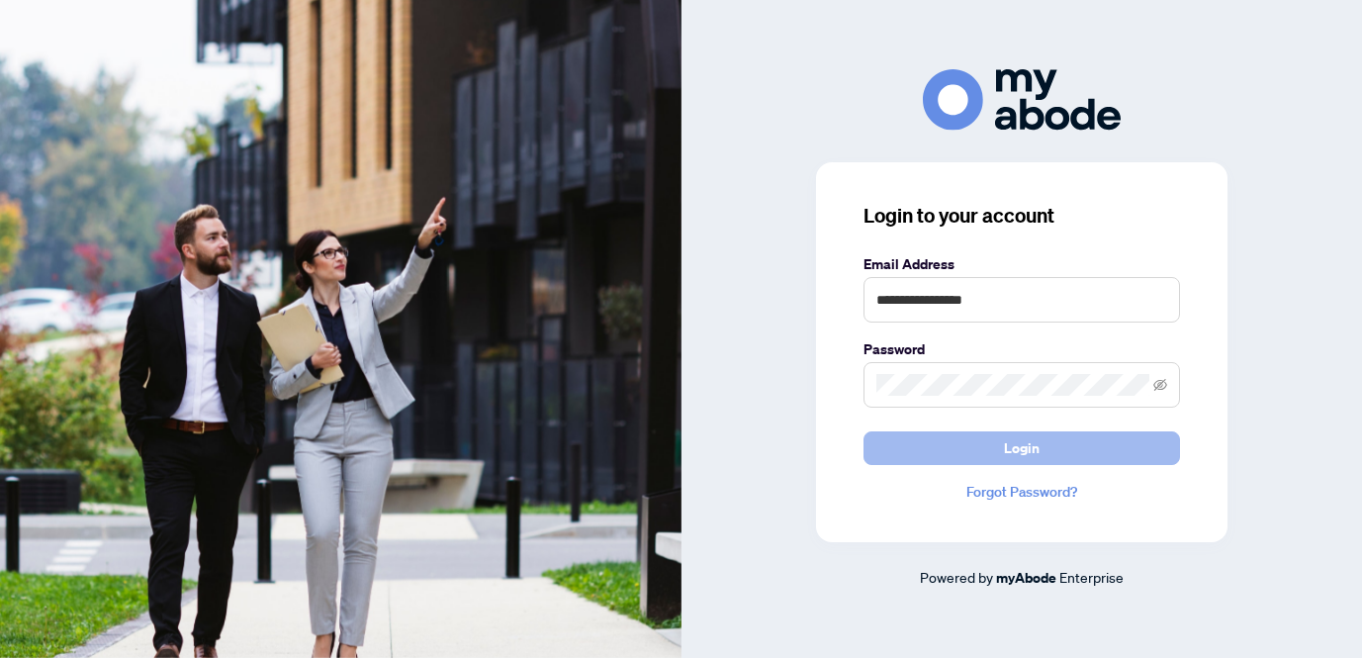
click at [1017, 445] on span "Login" at bounding box center [1022, 448] width 36 height 32
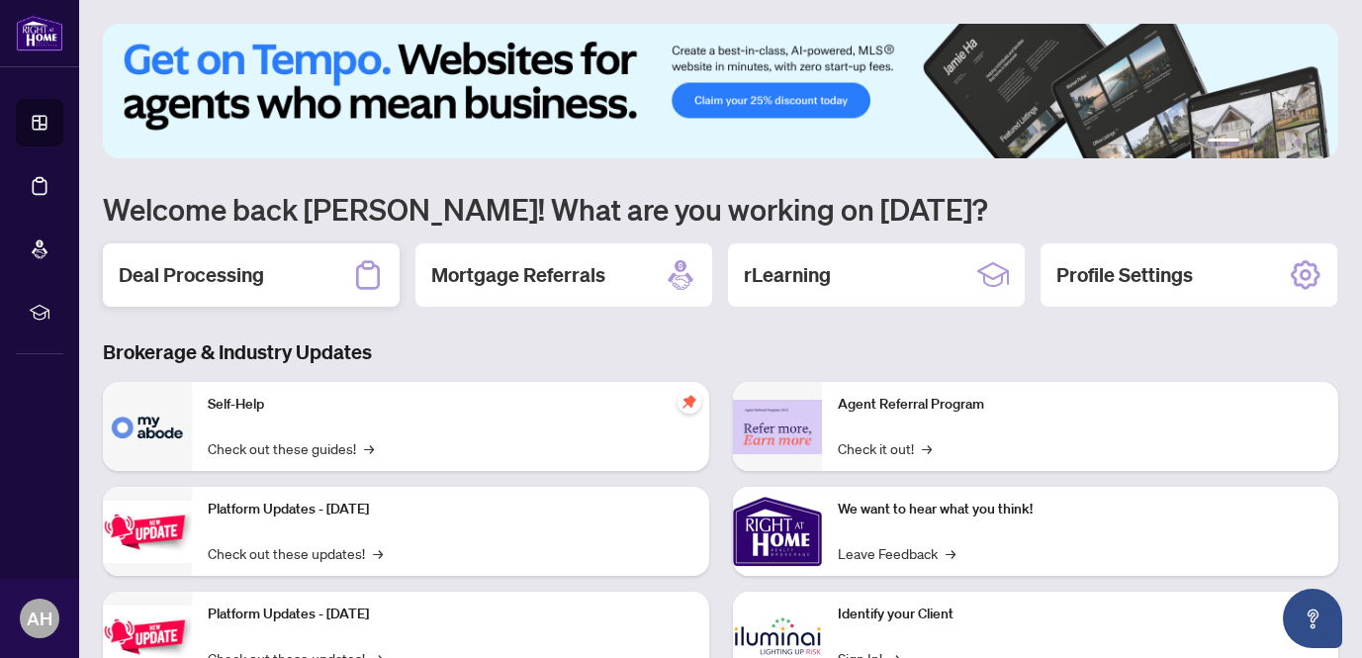
click at [186, 275] on h2 "Deal Processing" at bounding box center [191, 275] width 145 height 28
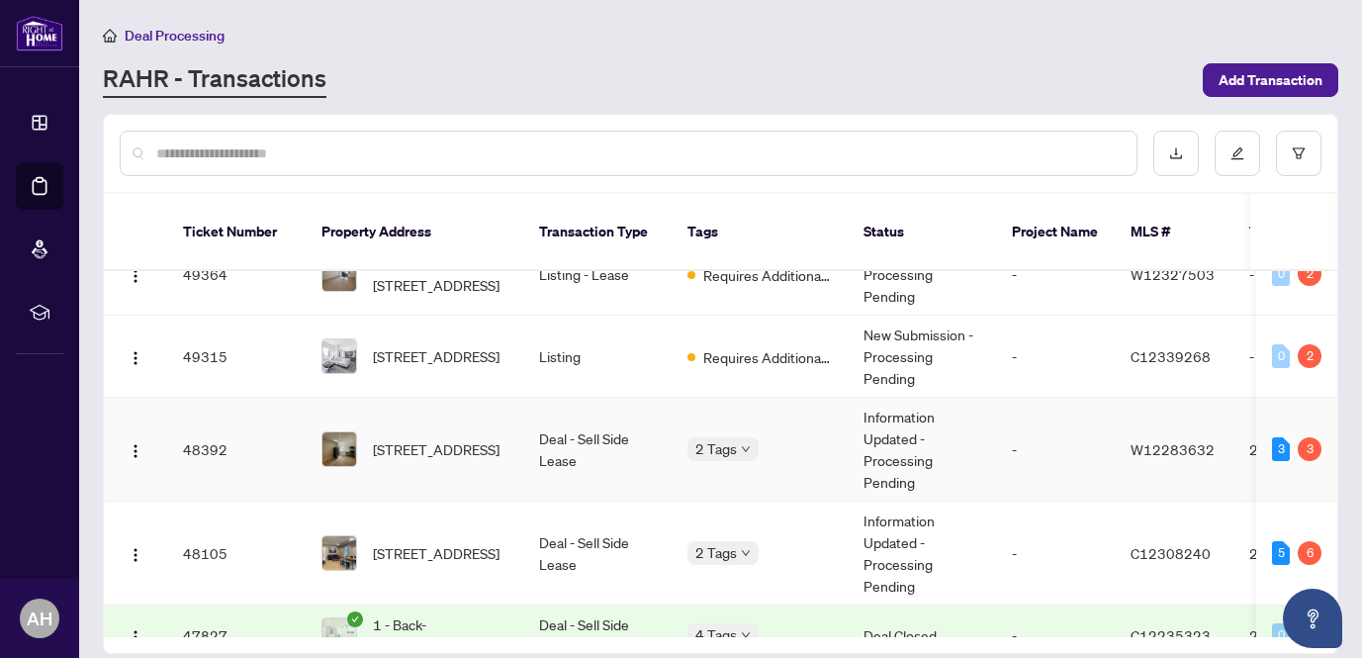
scroll to position [379, 0]
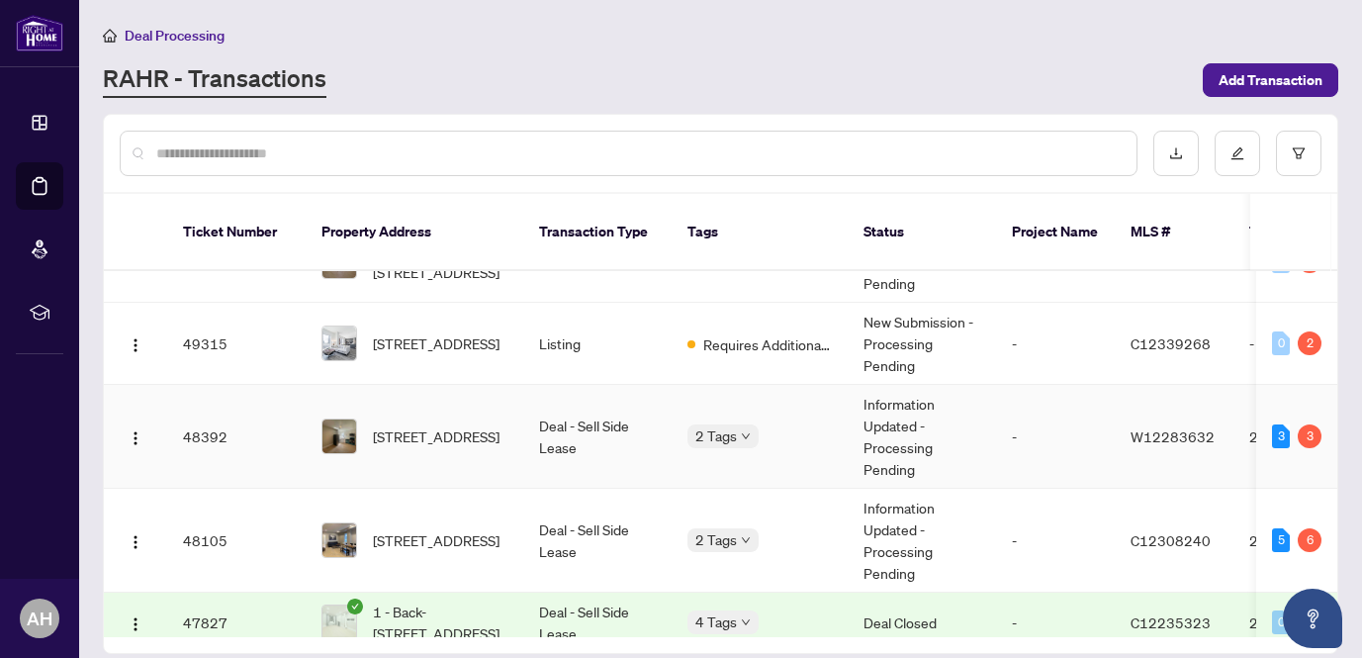
click at [587, 409] on td "Deal - Sell Side Lease" at bounding box center [597, 437] width 148 height 104
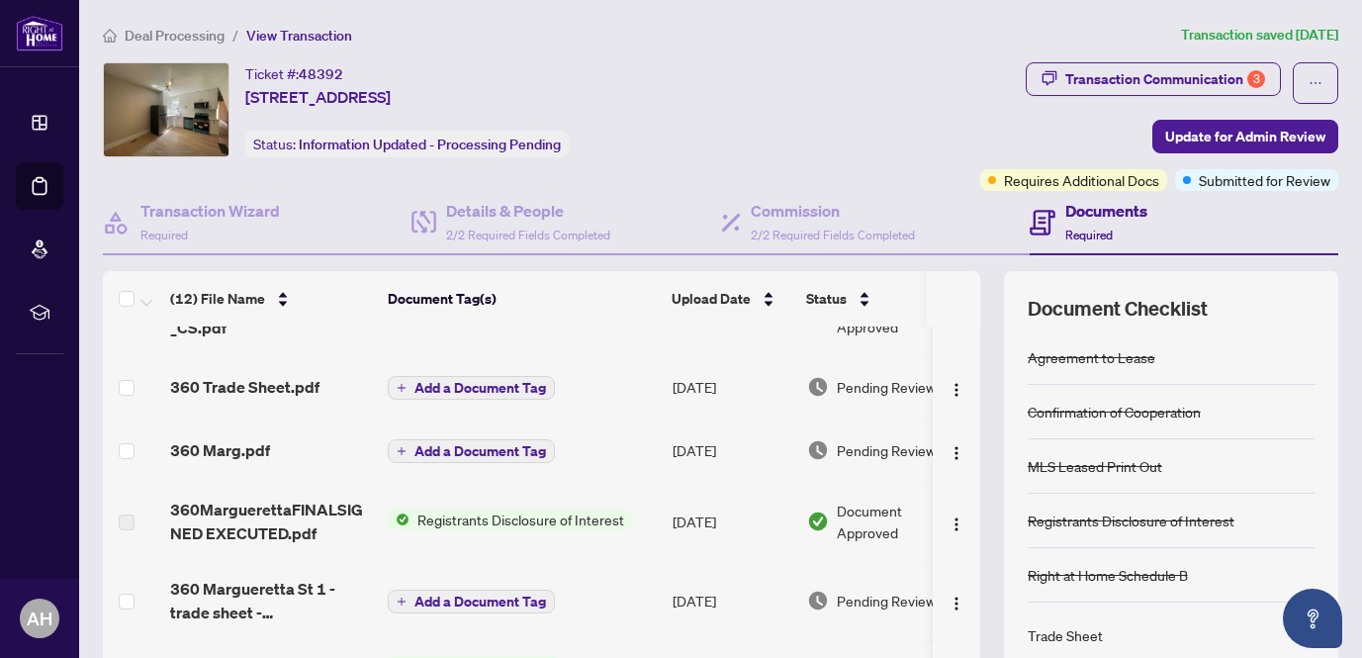
scroll to position [47, 0]
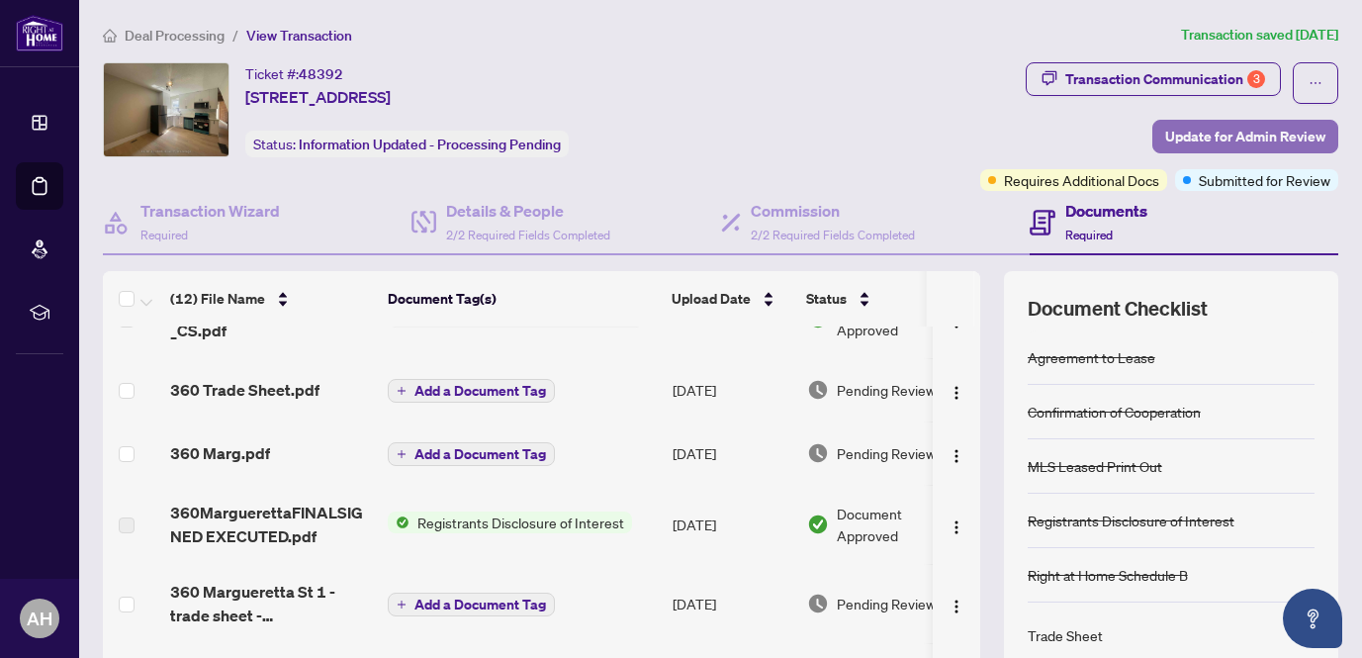
click at [1244, 132] on span "Update for Admin Review" at bounding box center [1246, 137] width 160 height 32
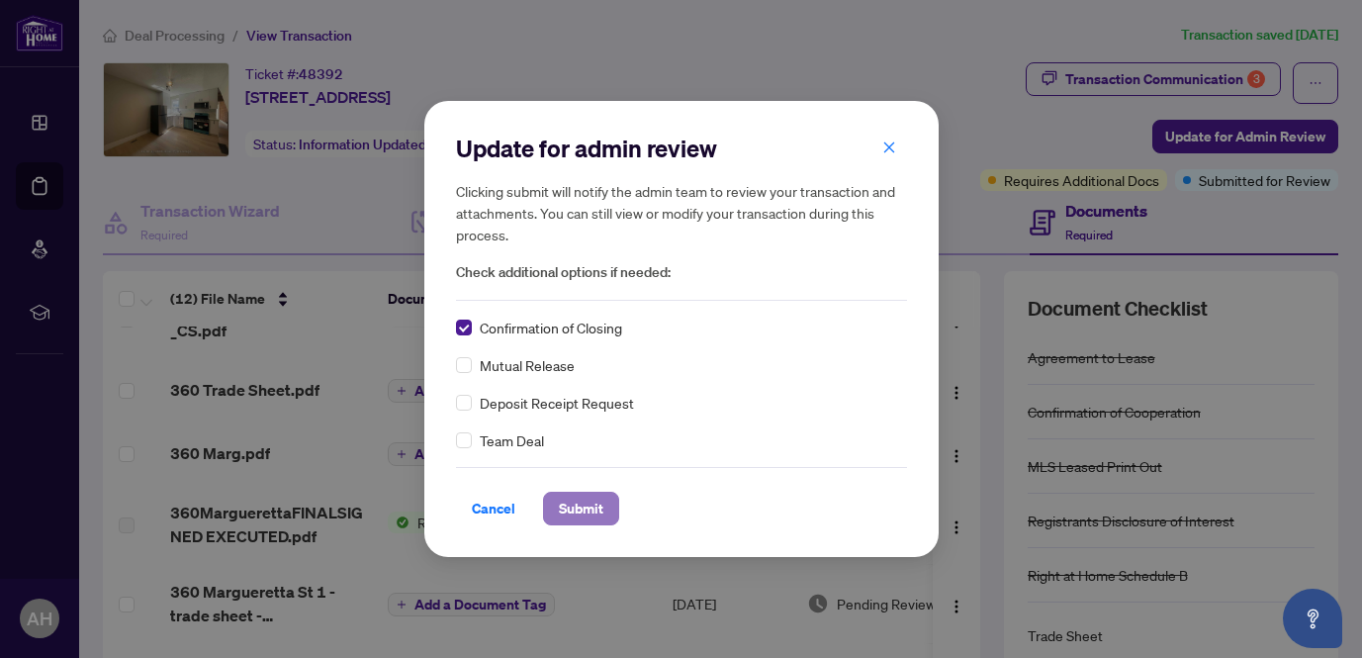
click at [595, 508] on span "Submit" at bounding box center [581, 509] width 45 height 32
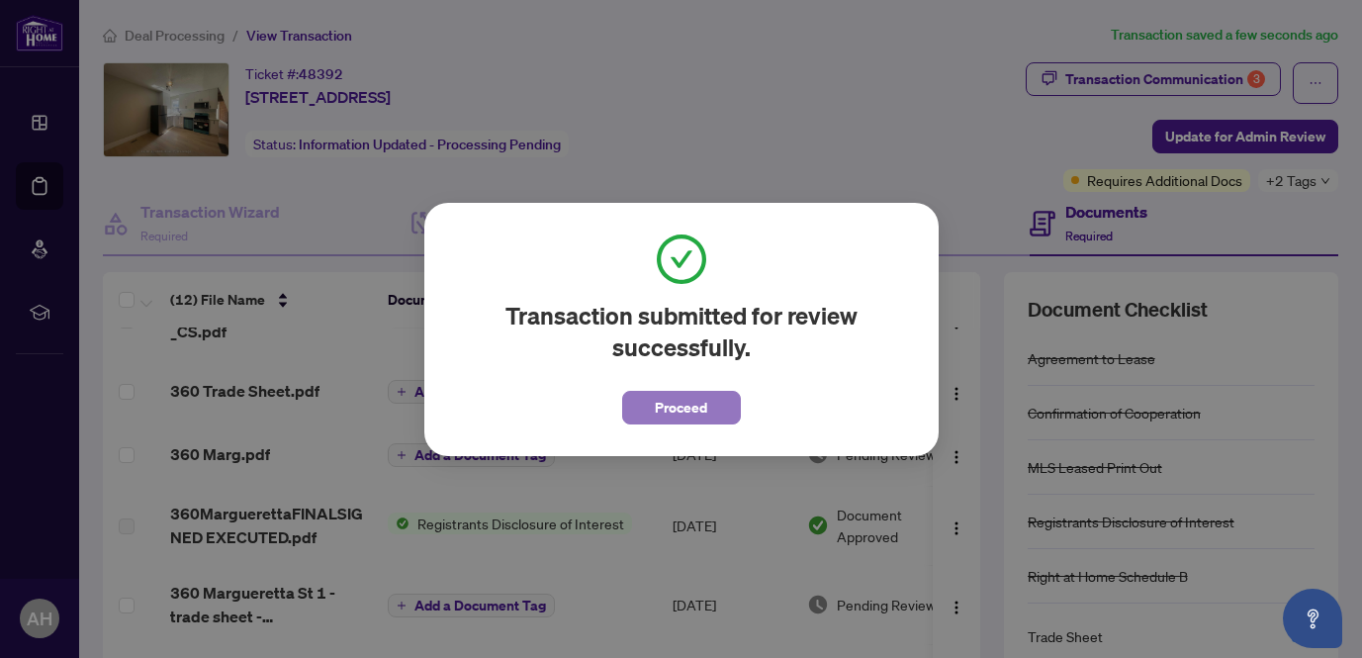
click at [704, 408] on span "Proceed" at bounding box center [681, 408] width 52 height 32
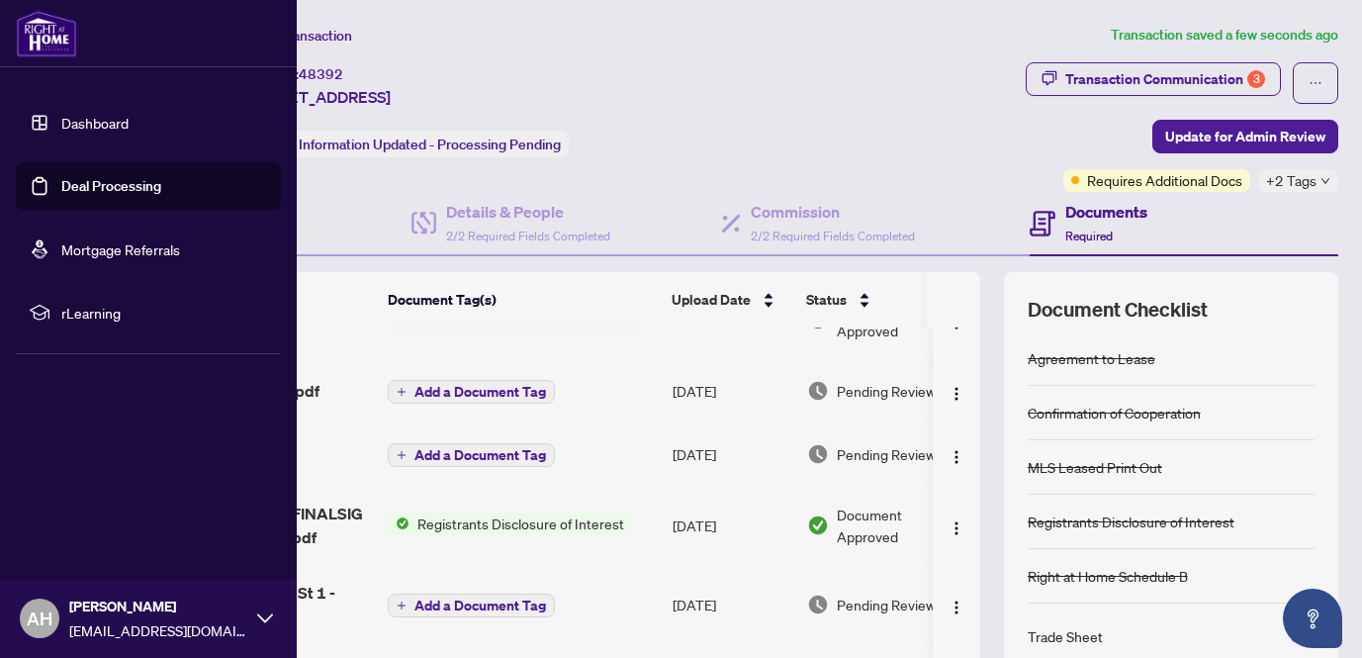
click at [99, 129] on link "Dashboard" at bounding box center [94, 123] width 67 height 18
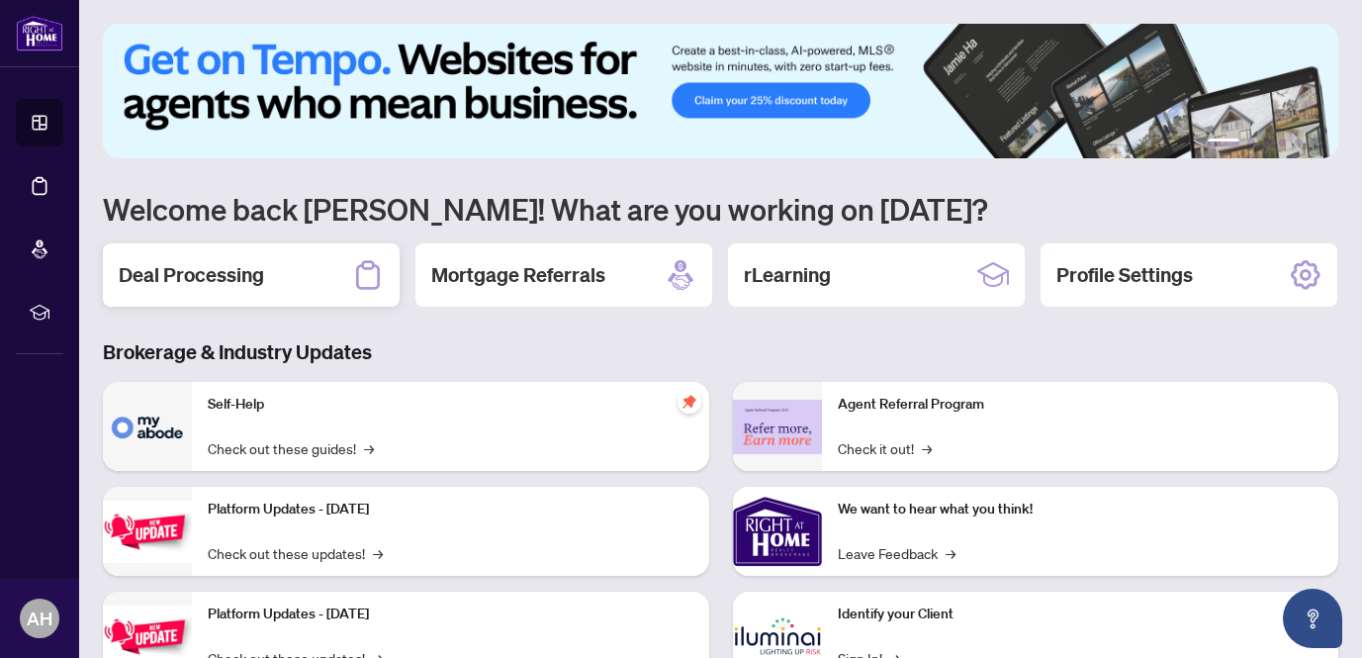
click at [283, 282] on div "Deal Processing" at bounding box center [251, 274] width 297 height 63
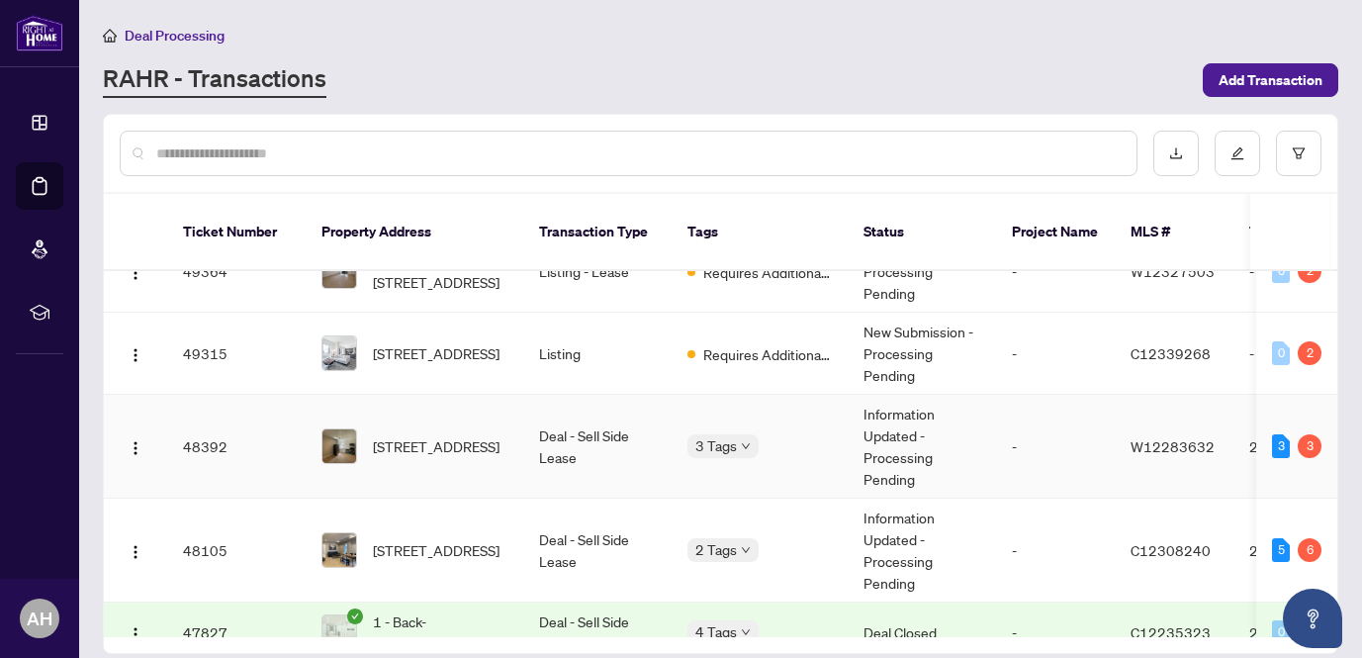
scroll to position [371, 0]
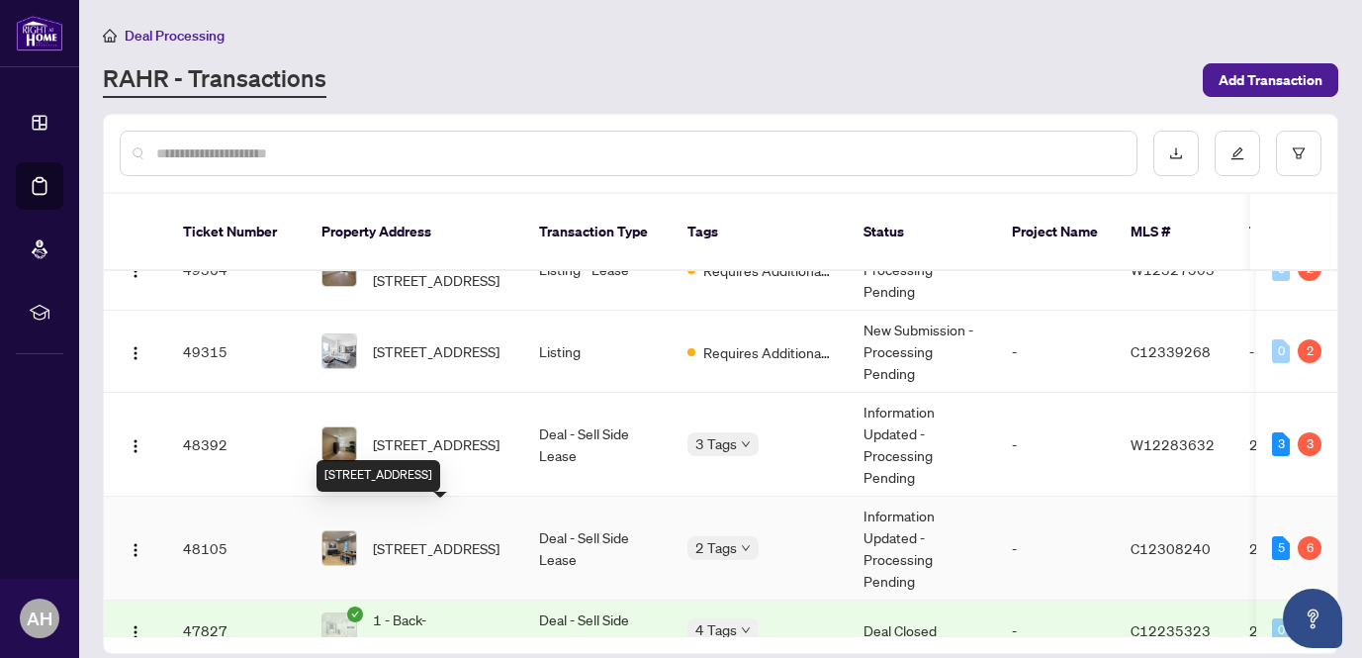
click at [462, 537] on span "[STREET_ADDRESS]" at bounding box center [436, 548] width 127 height 22
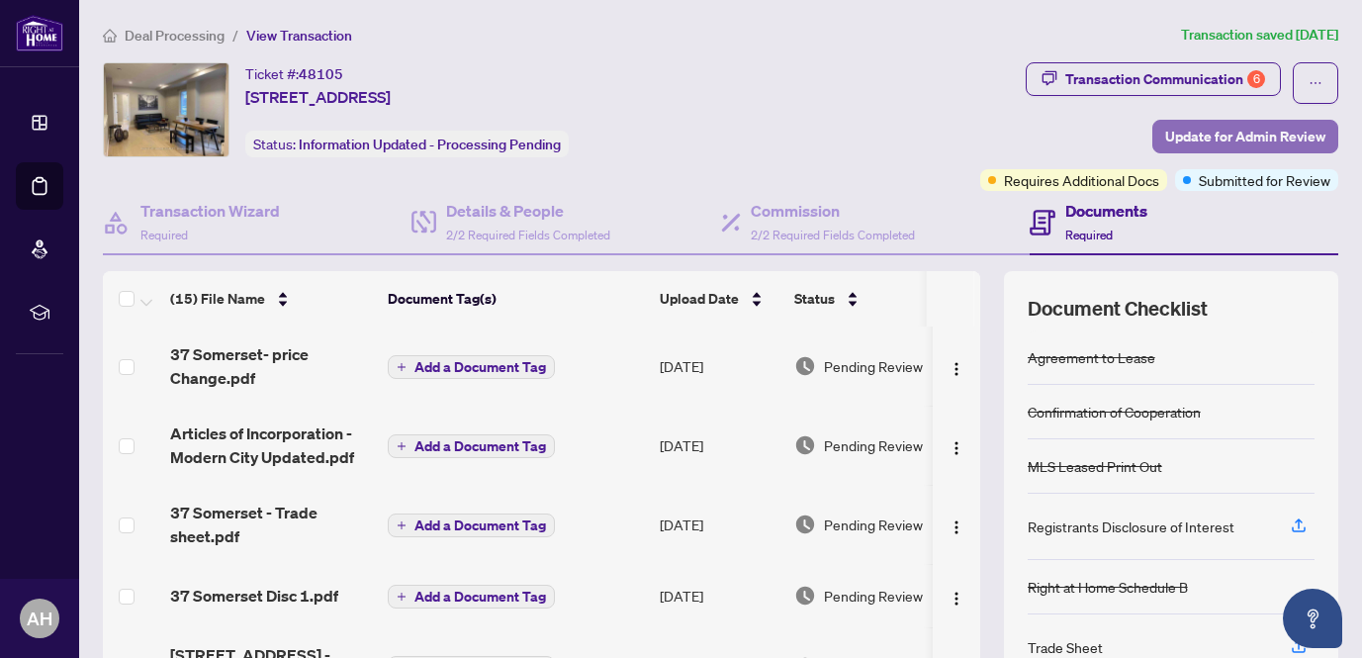
click at [1262, 131] on span "Update for Admin Review" at bounding box center [1246, 137] width 160 height 32
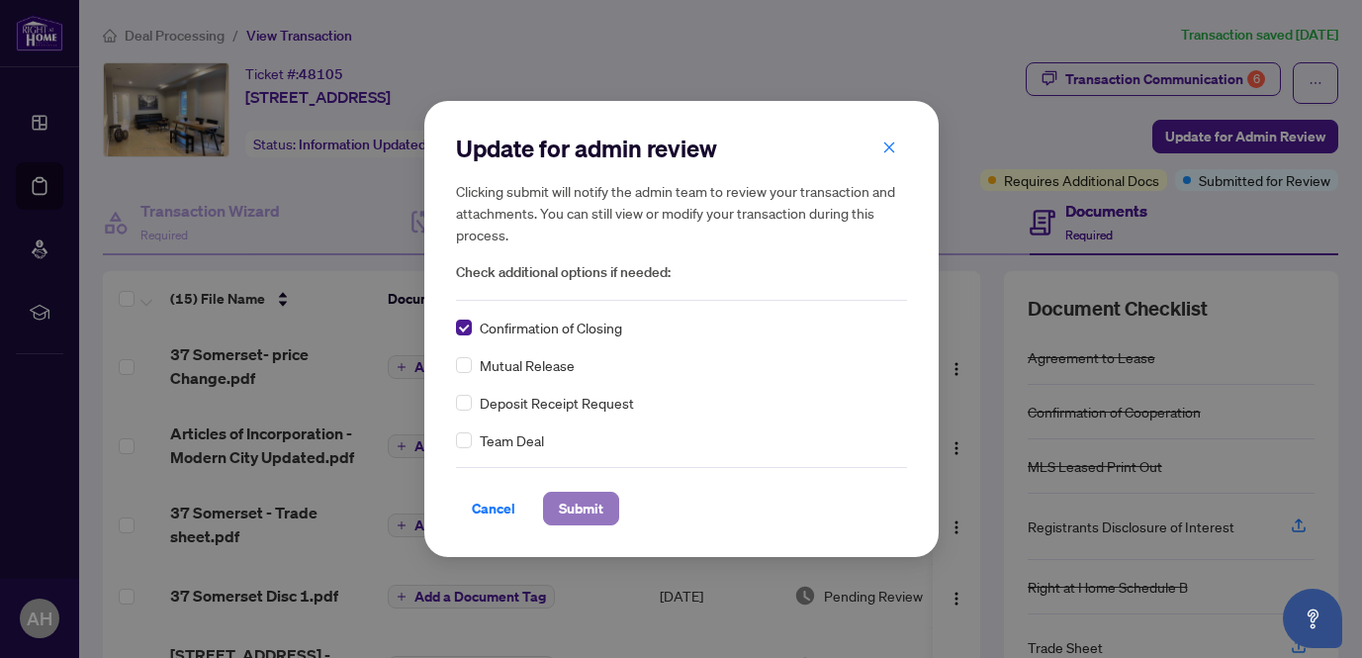
click at [585, 505] on span "Submit" at bounding box center [581, 509] width 45 height 32
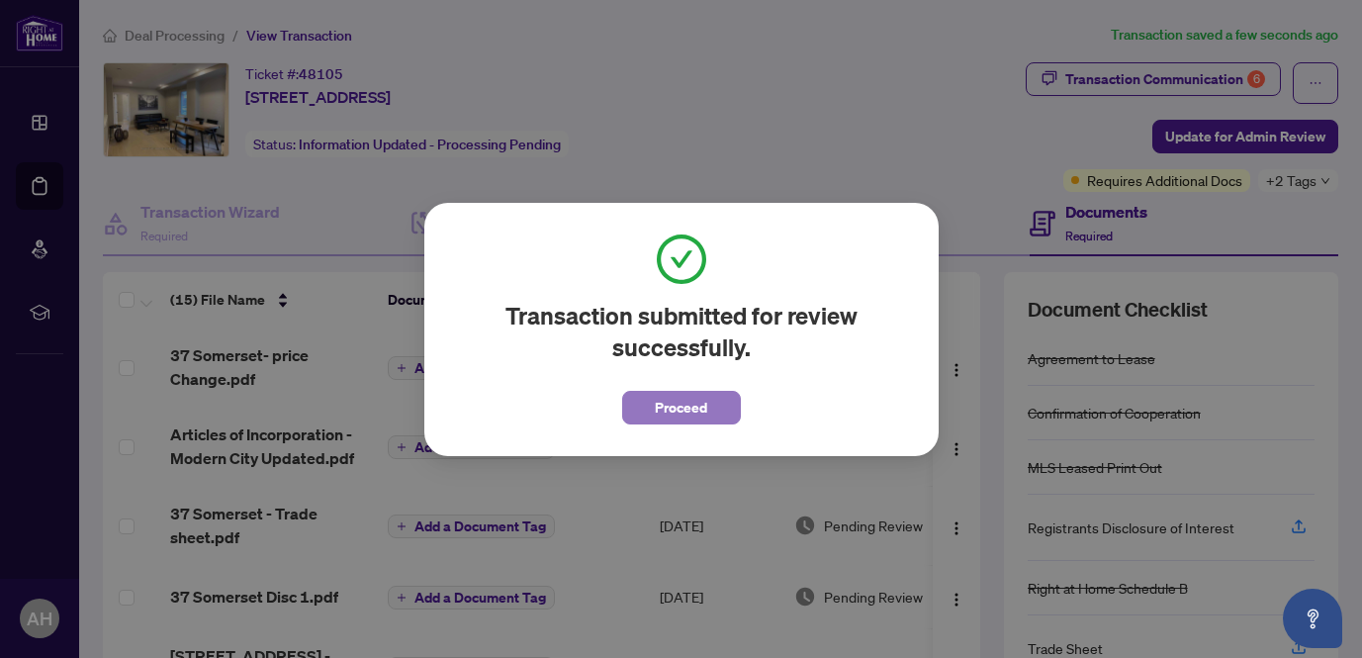
click at [676, 408] on span "Proceed" at bounding box center [681, 408] width 52 height 32
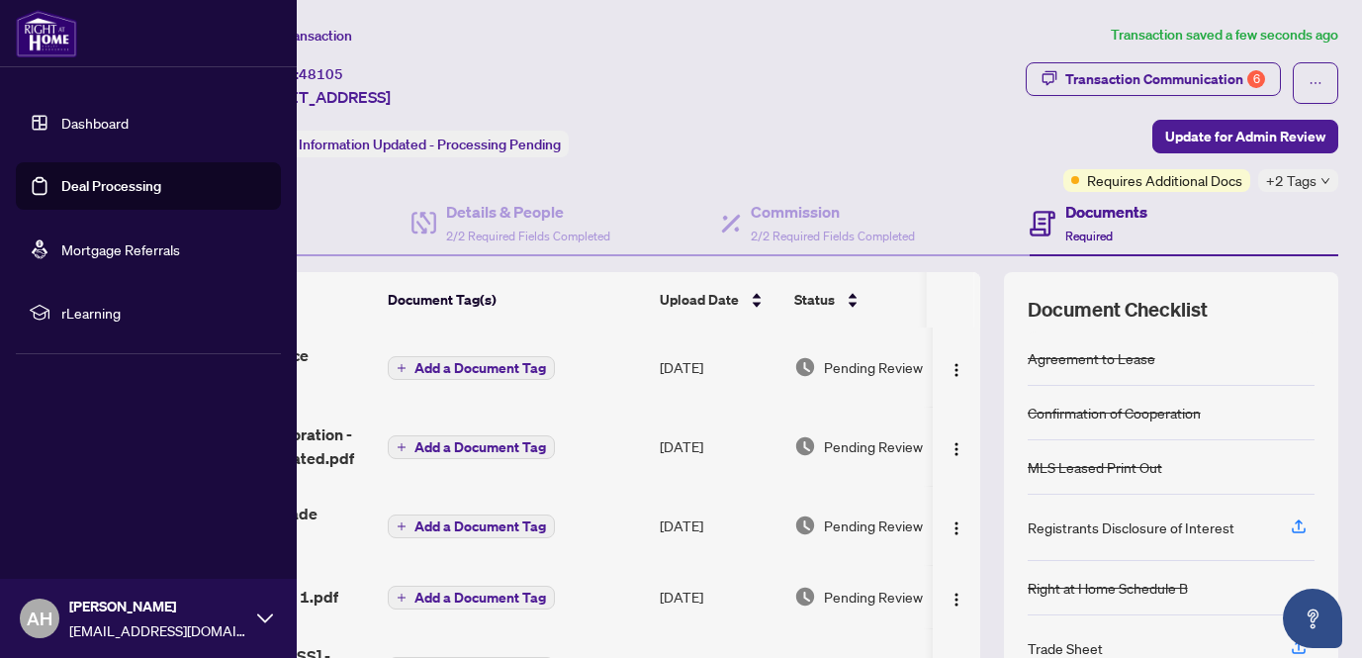
click at [73, 120] on link "Dashboard" at bounding box center [94, 123] width 67 height 18
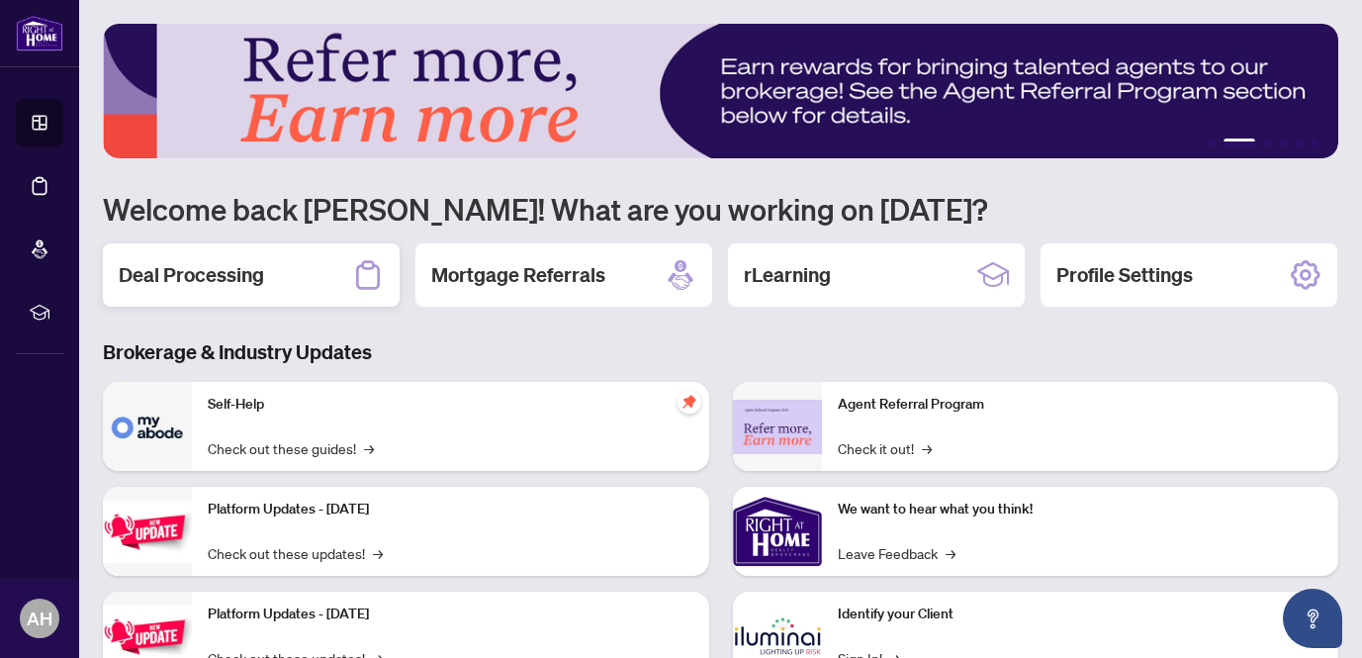
click at [230, 271] on h2 "Deal Processing" at bounding box center [191, 275] width 145 height 28
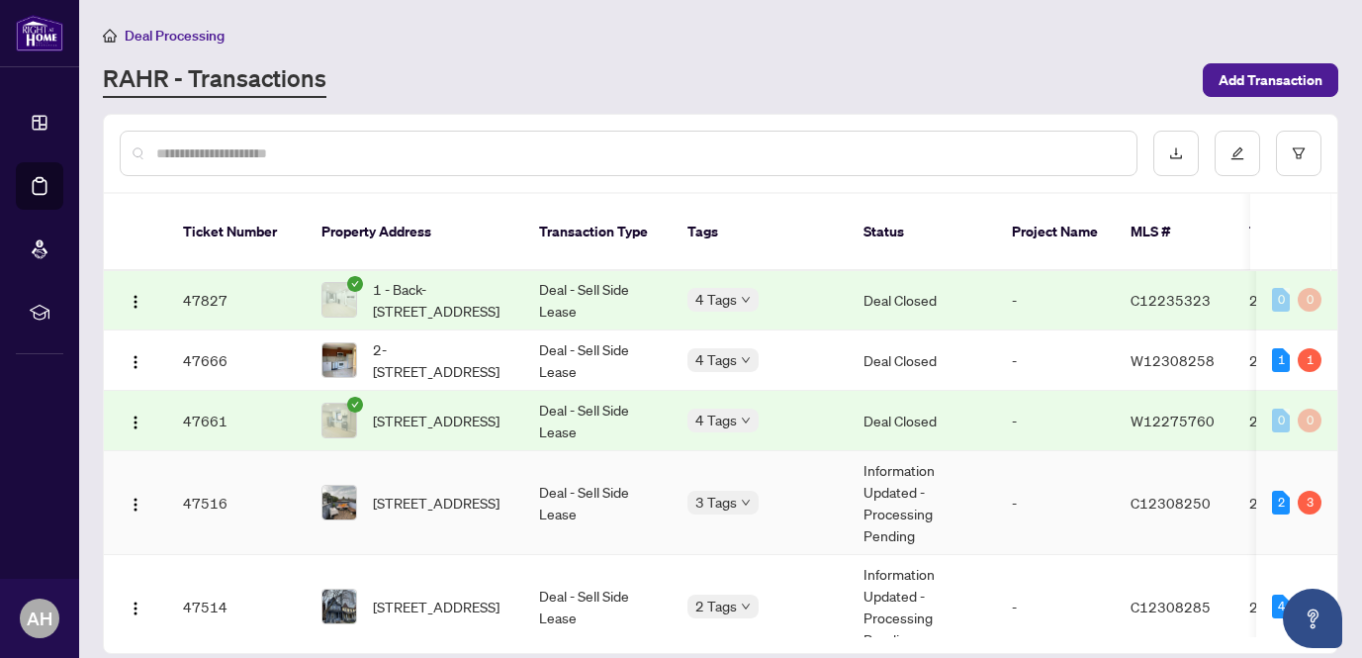
scroll to position [703, 0]
click at [412, 491] on span "[STREET_ADDRESS]" at bounding box center [436, 502] width 127 height 22
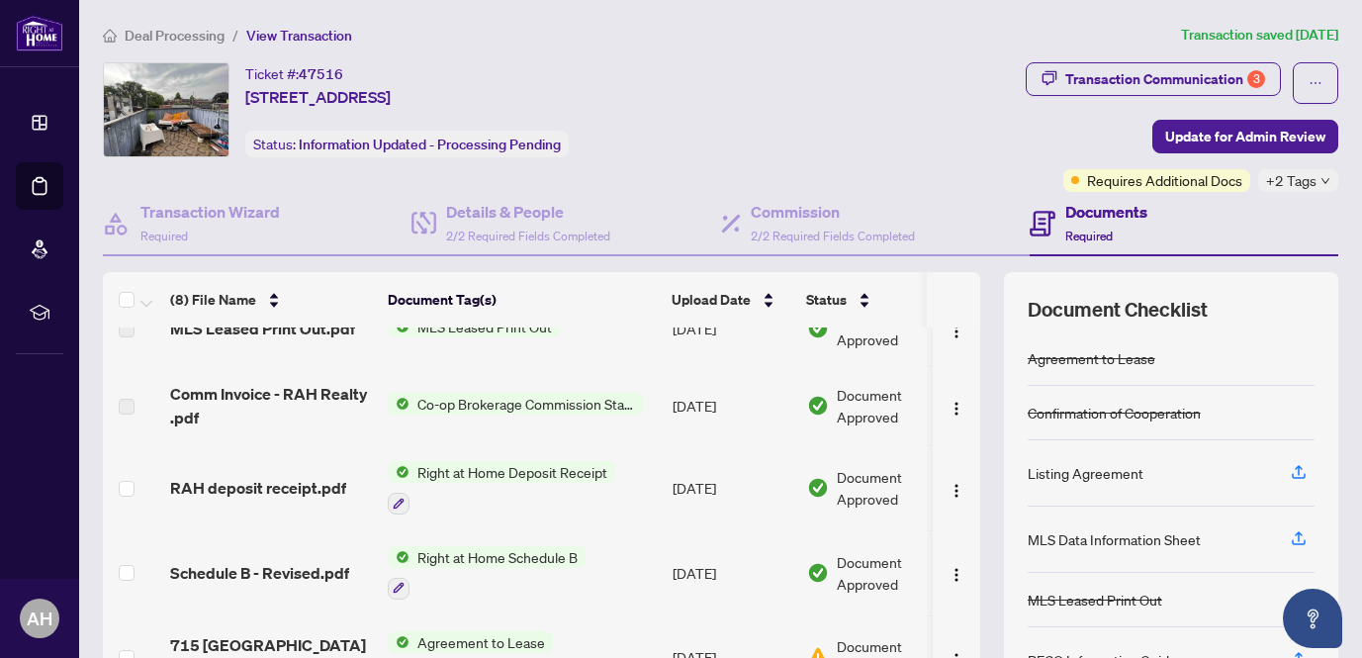
scroll to position [198, 0]
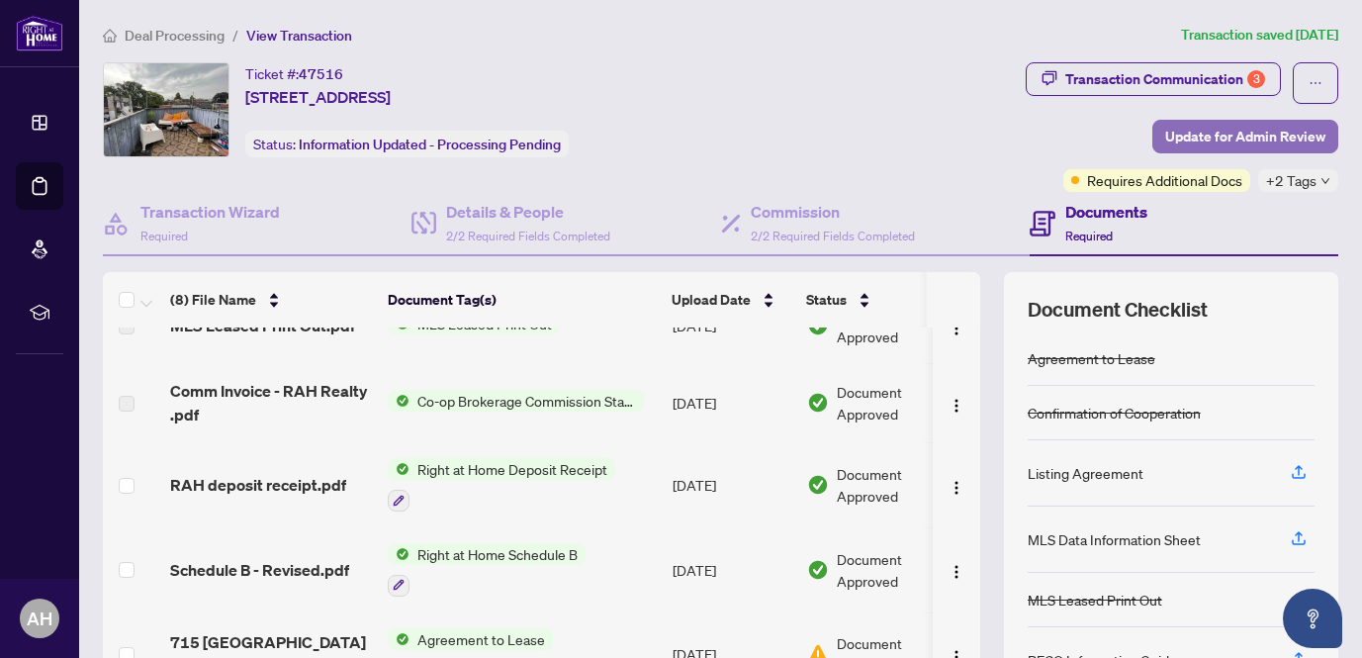
click at [1226, 137] on span "Update for Admin Review" at bounding box center [1246, 137] width 160 height 32
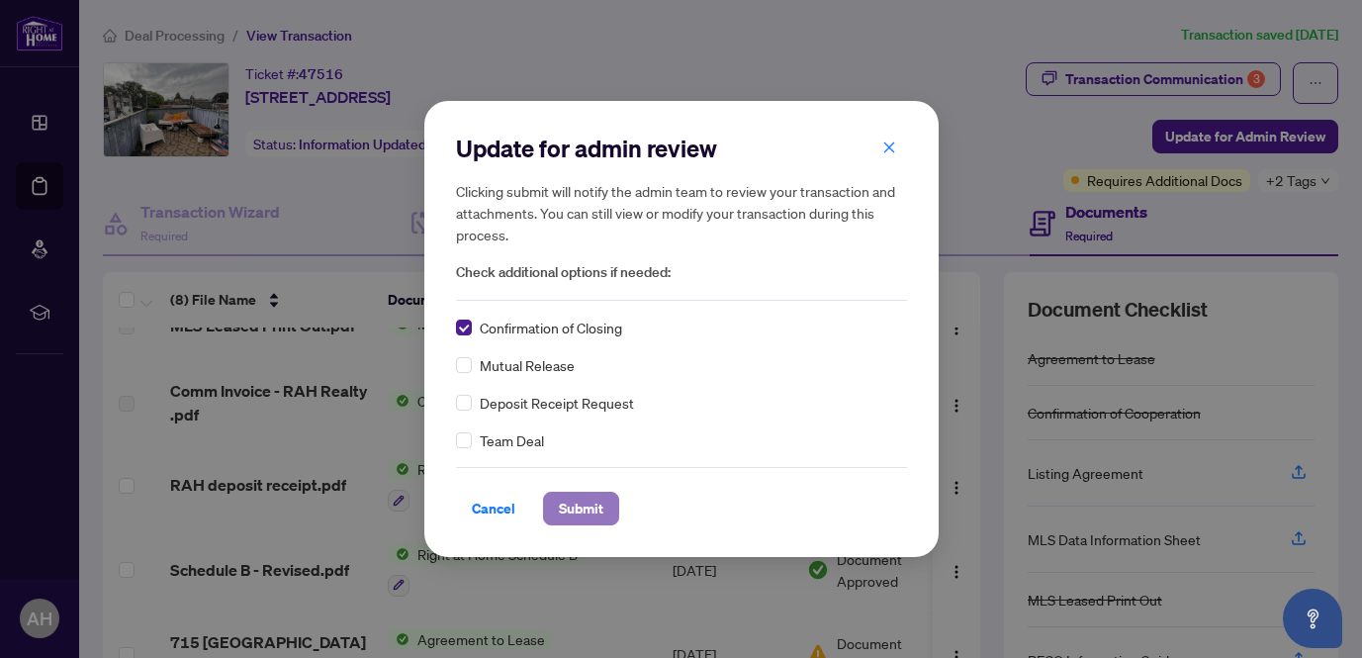
click at [585, 503] on span "Submit" at bounding box center [581, 509] width 45 height 32
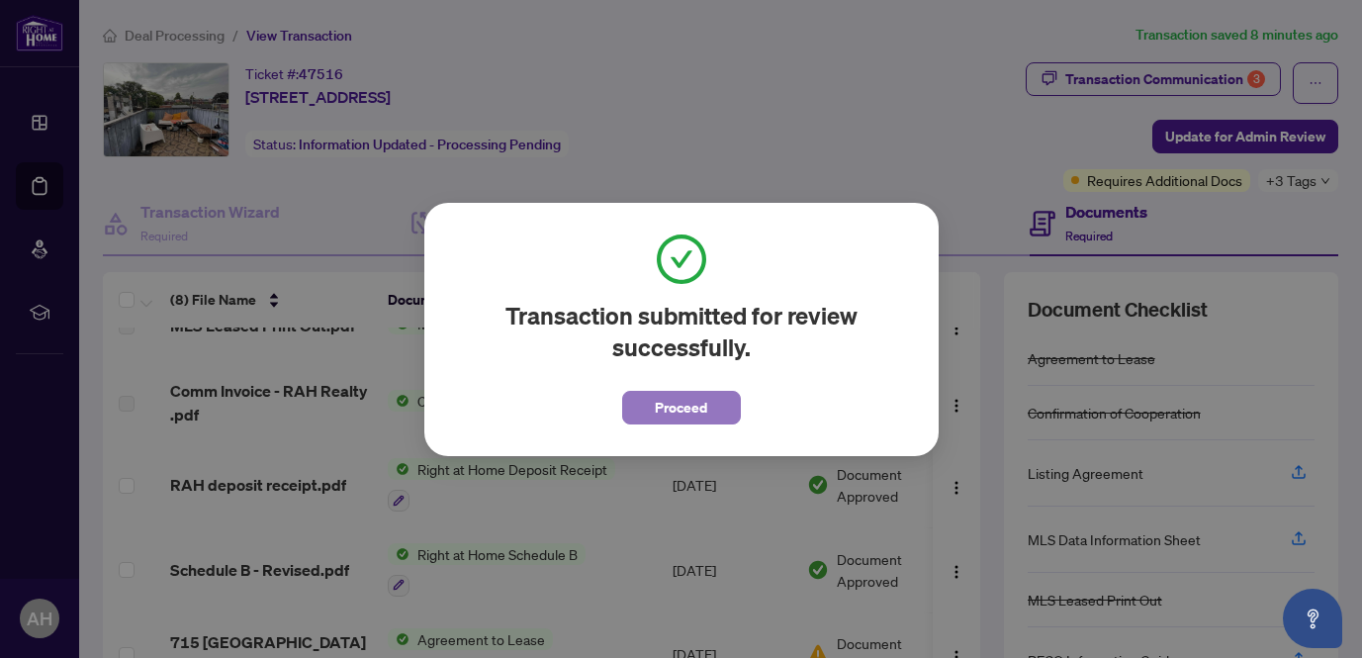
click at [676, 406] on span "Proceed" at bounding box center [681, 408] width 52 height 32
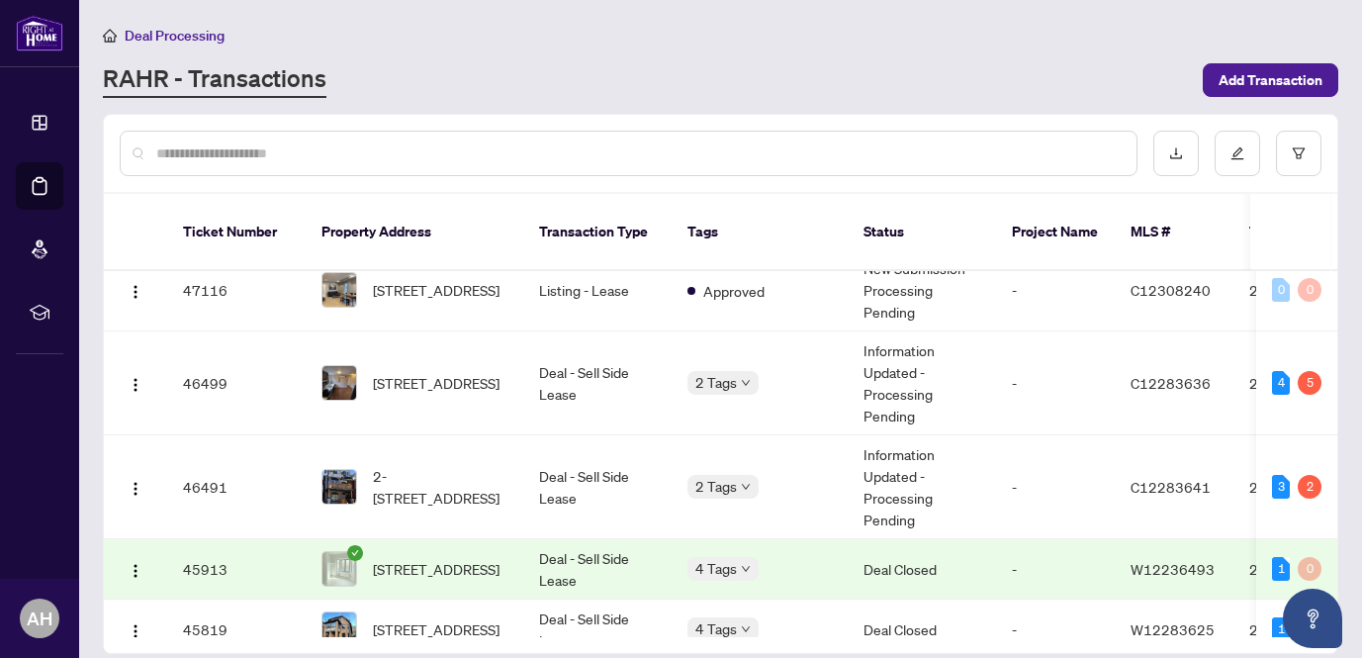
scroll to position [1217, 0]
click at [863, 441] on td "Information Updated - Processing Pending" at bounding box center [922, 485] width 148 height 104
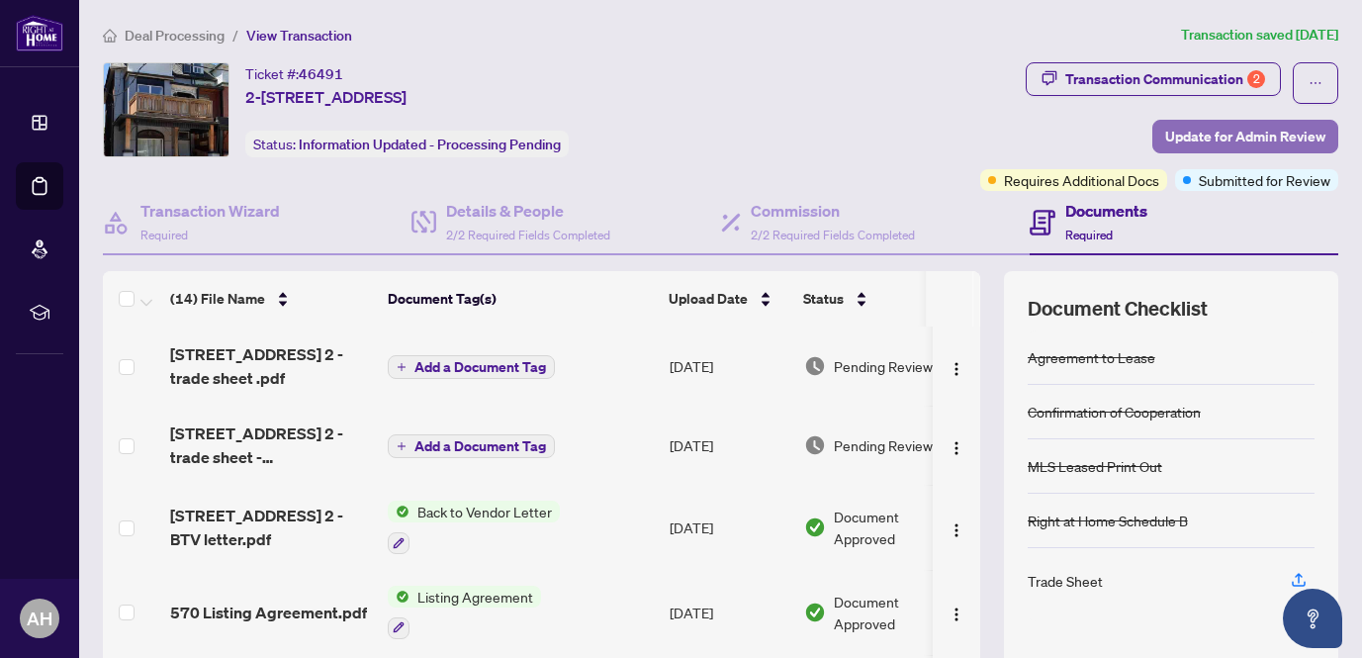
click at [1253, 125] on span "Update for Admin Review" at bounding box center [1246, 137] width 160 height 32
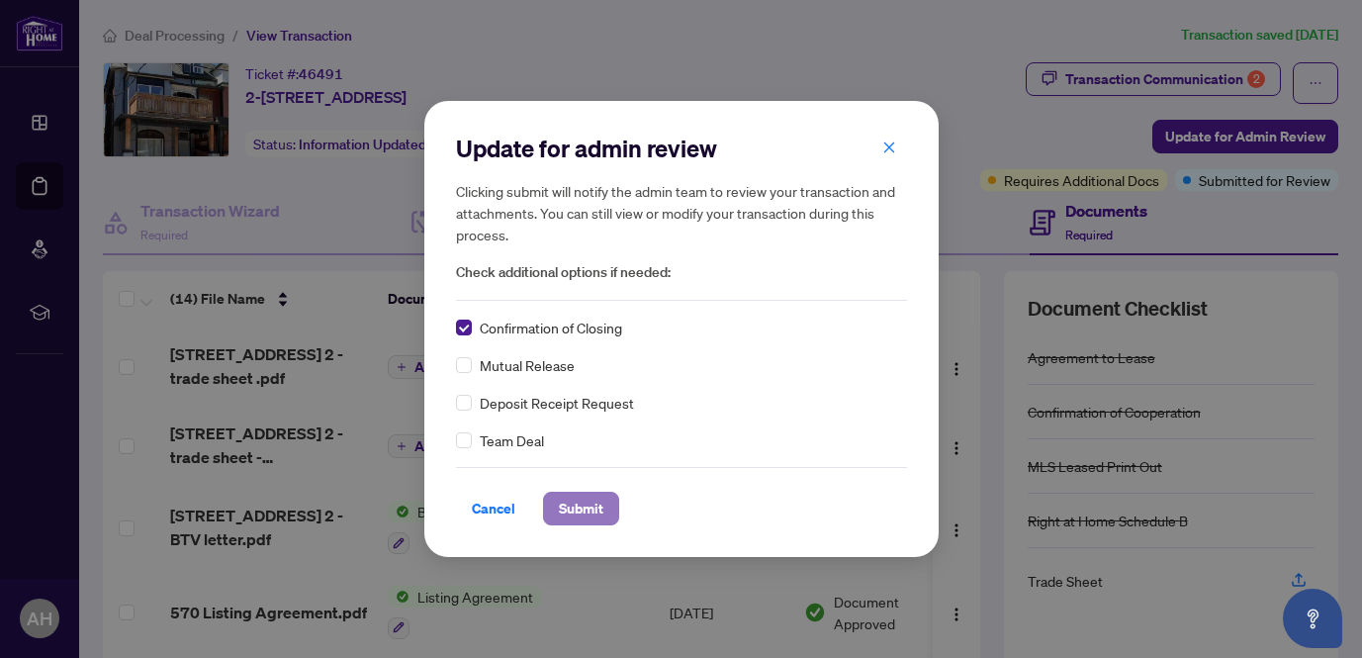
click at [583, 504] on span "Submit" at bounding box center [581, 509] width 45 height 32
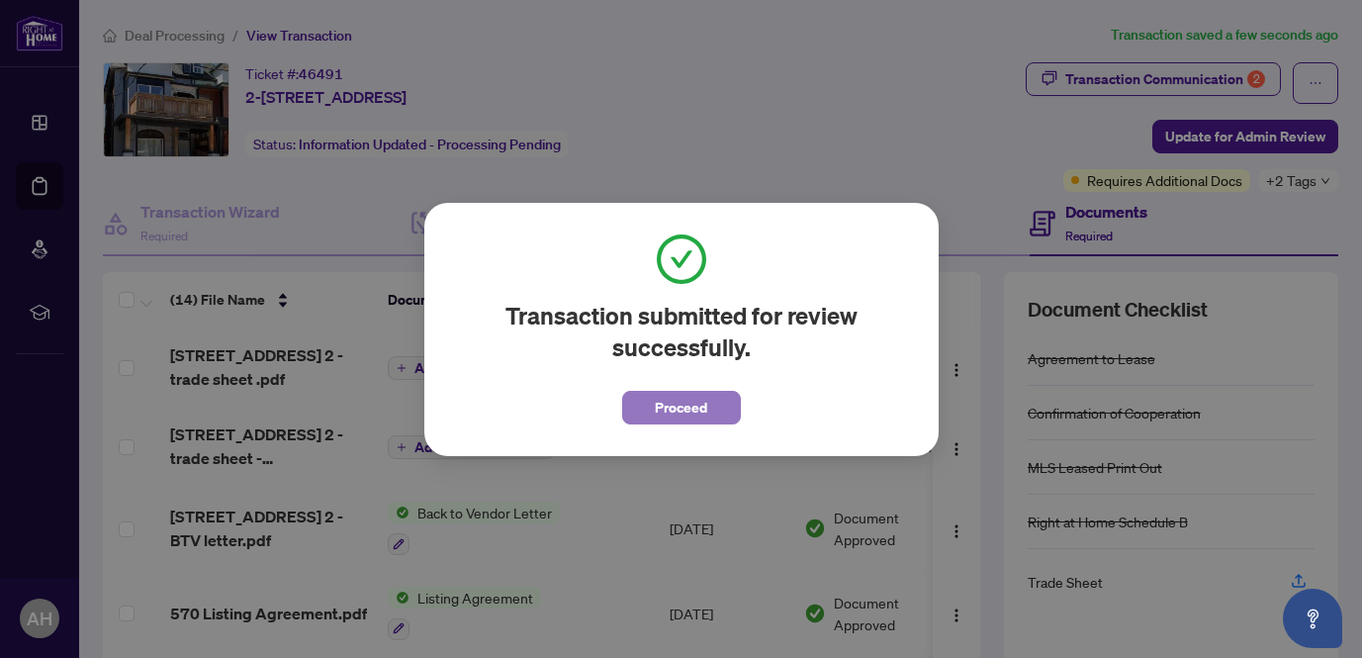
click at [684, 413] on span "Proceed" at bounding box center [681, 408] width 52 height 32
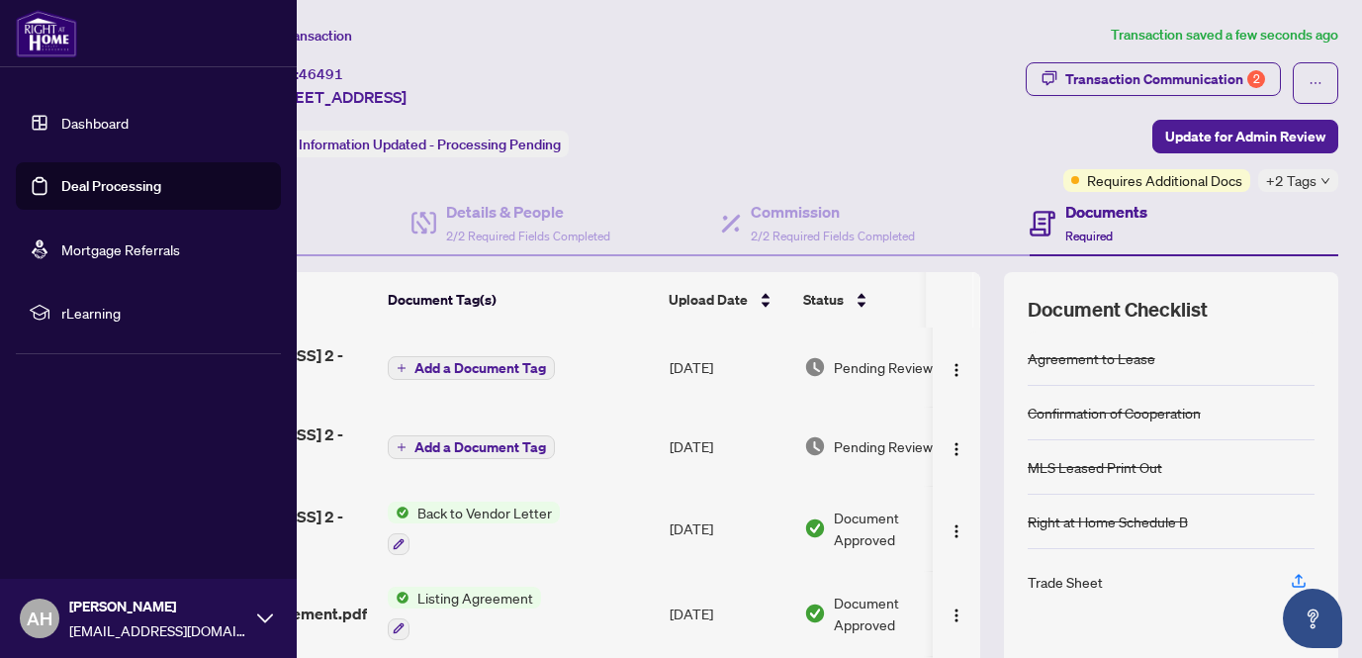
click at [102, 124] on link "Dashboard" at bounding box center [94, 123] width 67 height 18
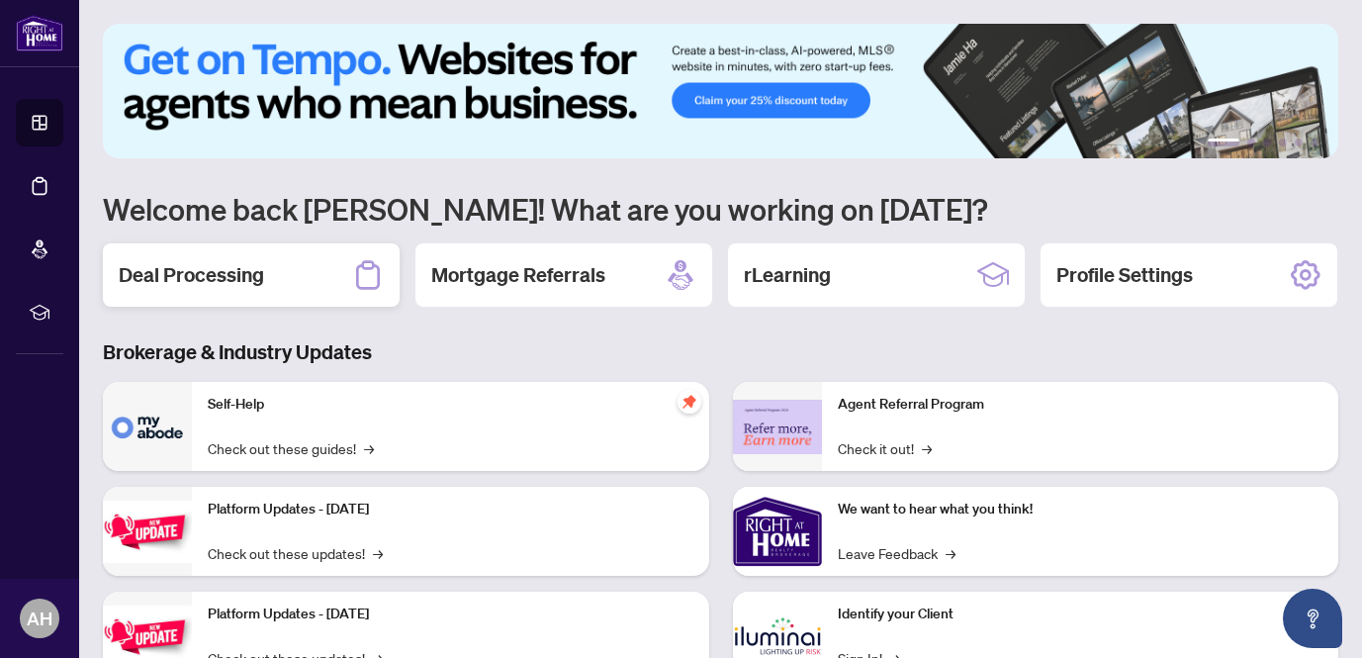
click at [215, 271] on h2 "Deal Processing" at bounding box center [191, 275] width 145 height 28
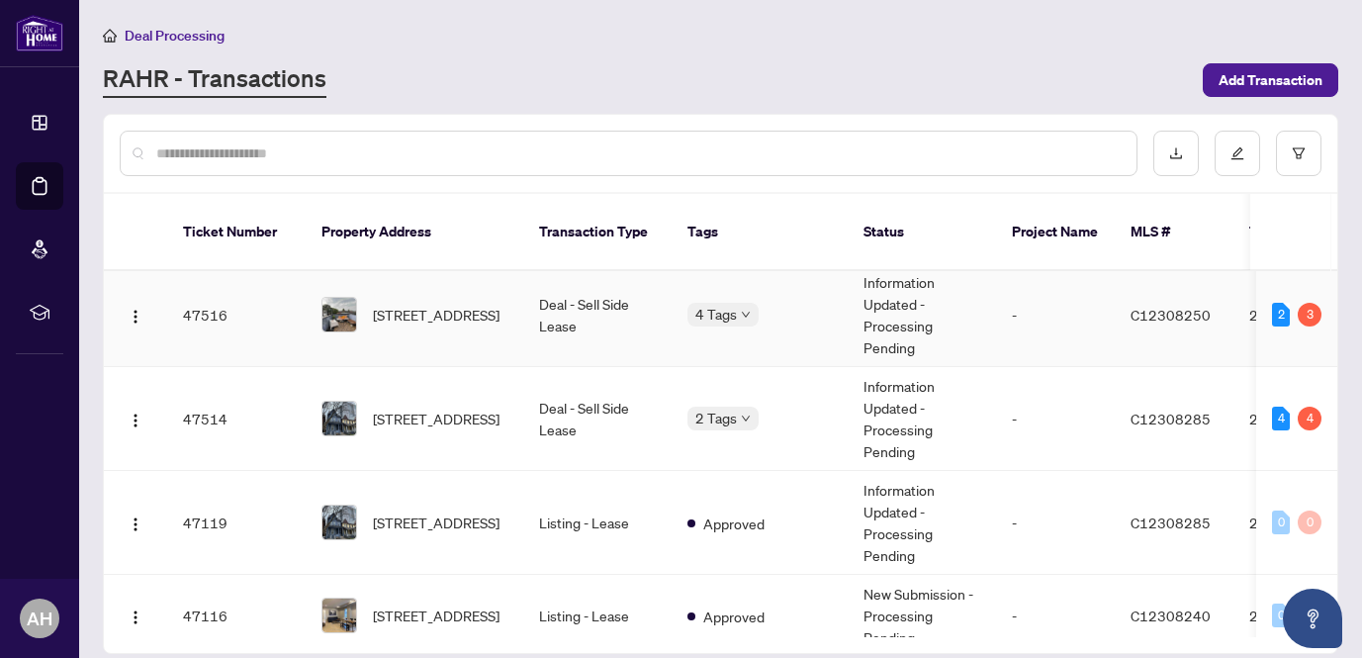
scroll to position [903, 0]
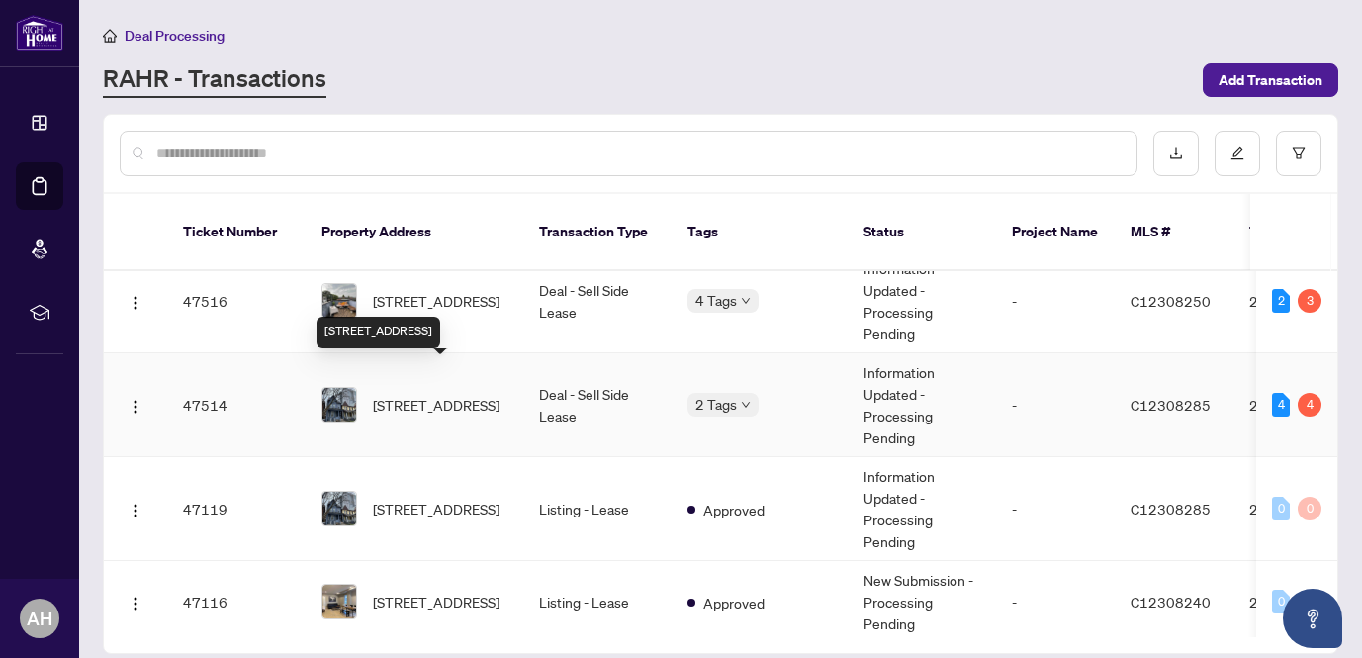
click at [467, 394] on span "[STREET_ADDRESS]" at bounding box center [436, 405] width 127 height 22
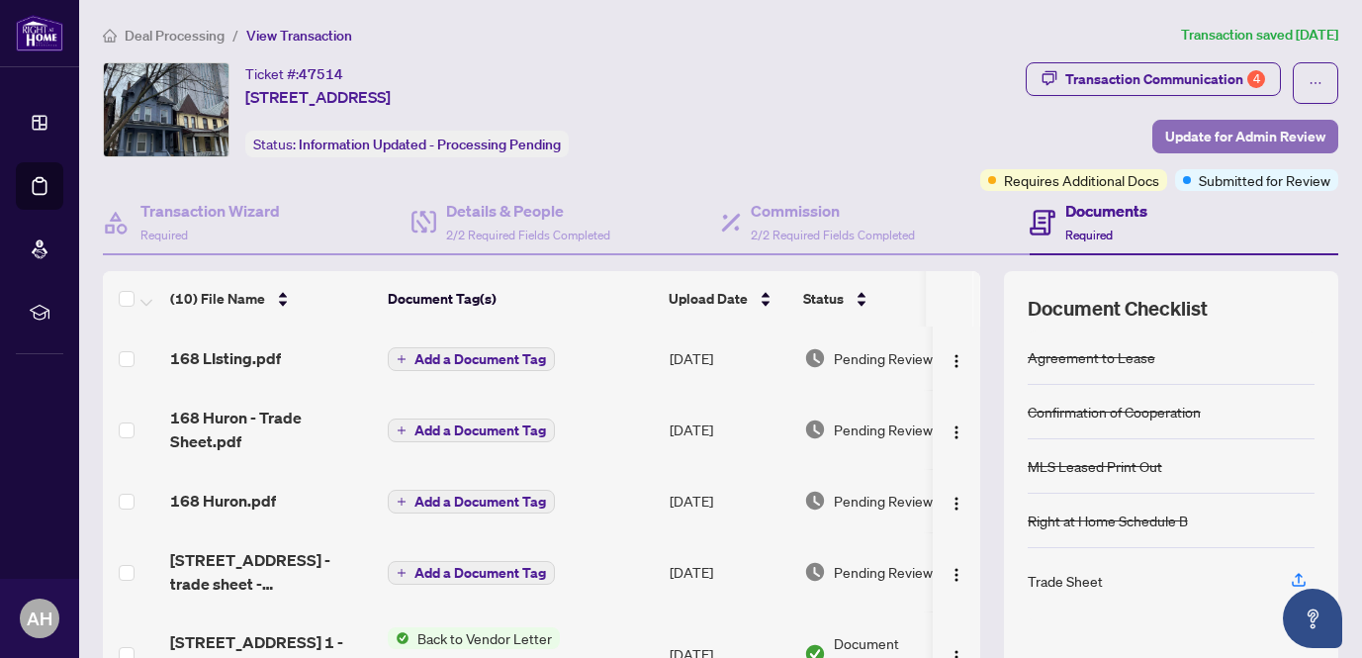
click at [1219, 140] on span "Update for Admin Review" at bounding box center [1246, 137] width 160 height 32
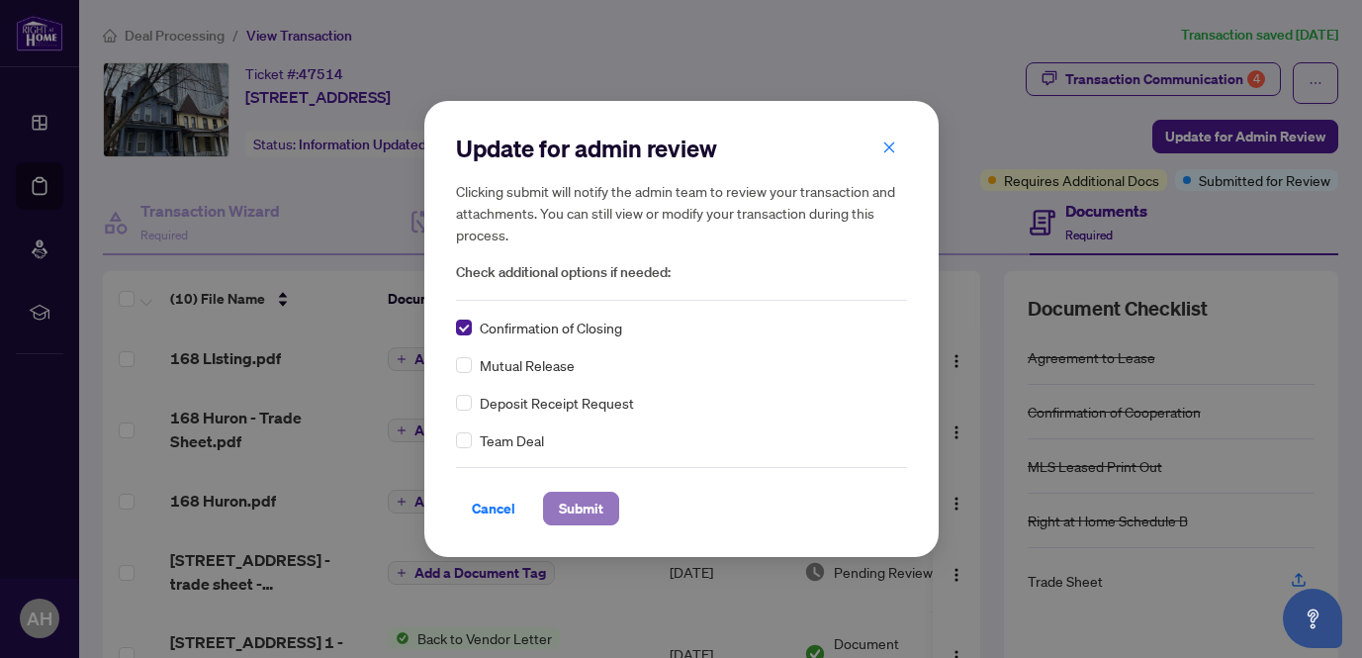
click at [574, 515] on span "Submit" at bounding box center [581, 509] width 45 height 32
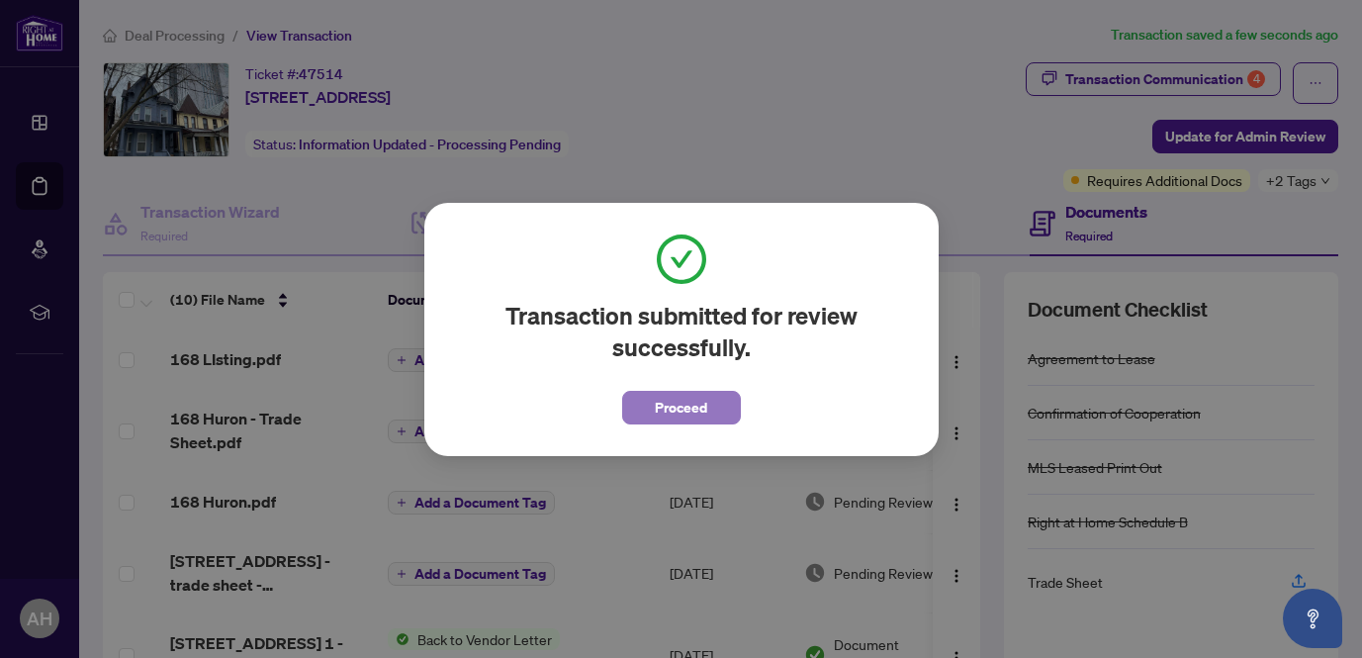
click at [676, 405] on span "Proceed" at bounding box center [681, 408] width 52 height 32
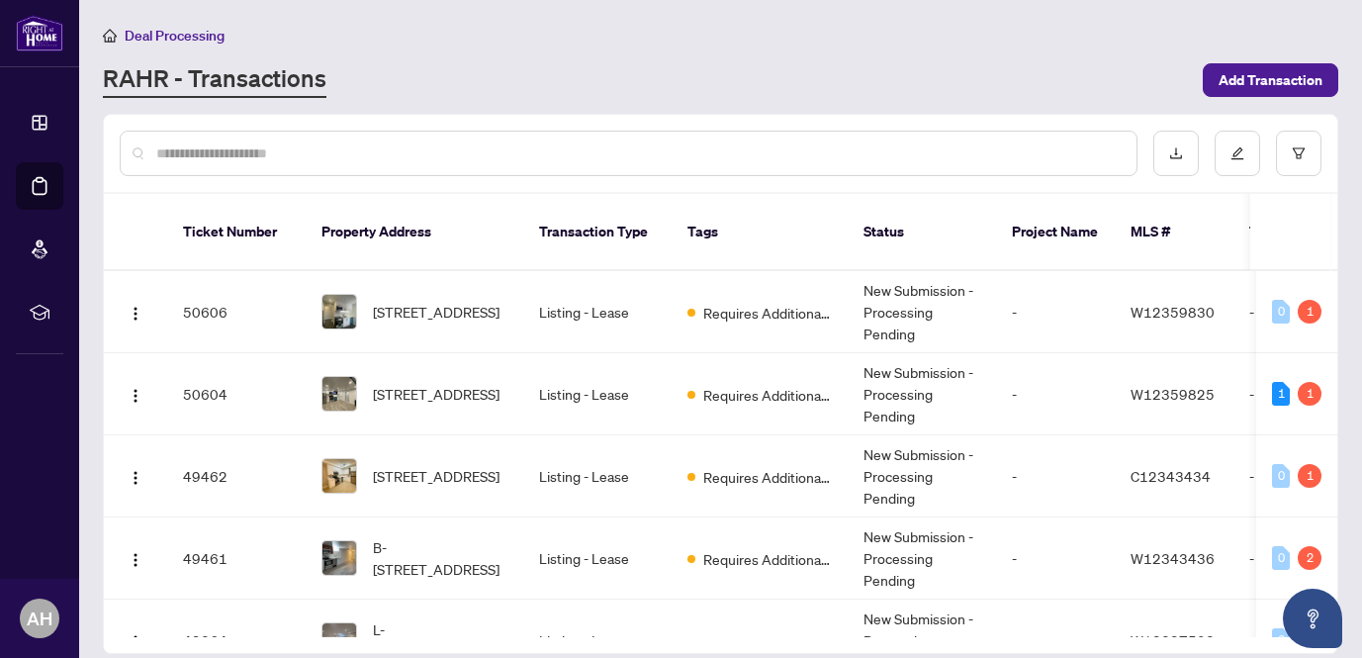
click at [340, 148] on input "text" at bounding box center [638, 153] width 965 height 22
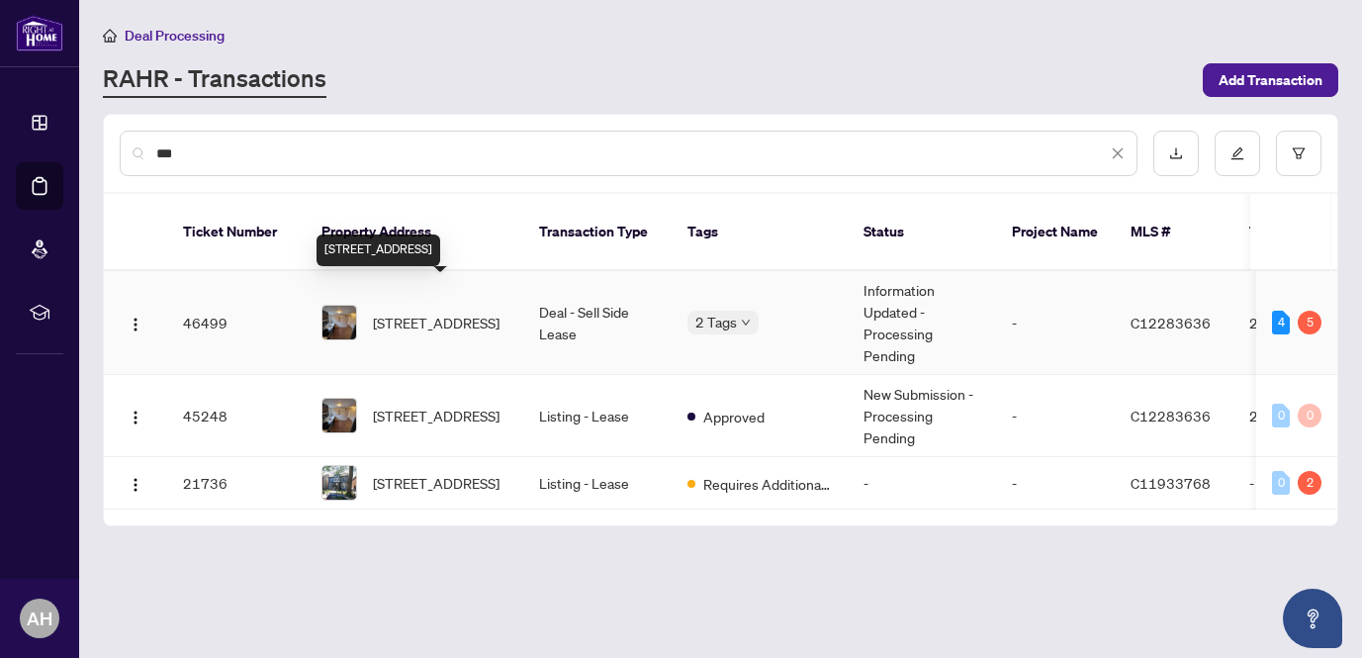
type input "**"
click at [458, 312] on span "[STREET_ADDRESS]" at bounding box center [436, 323] width 127 height 22
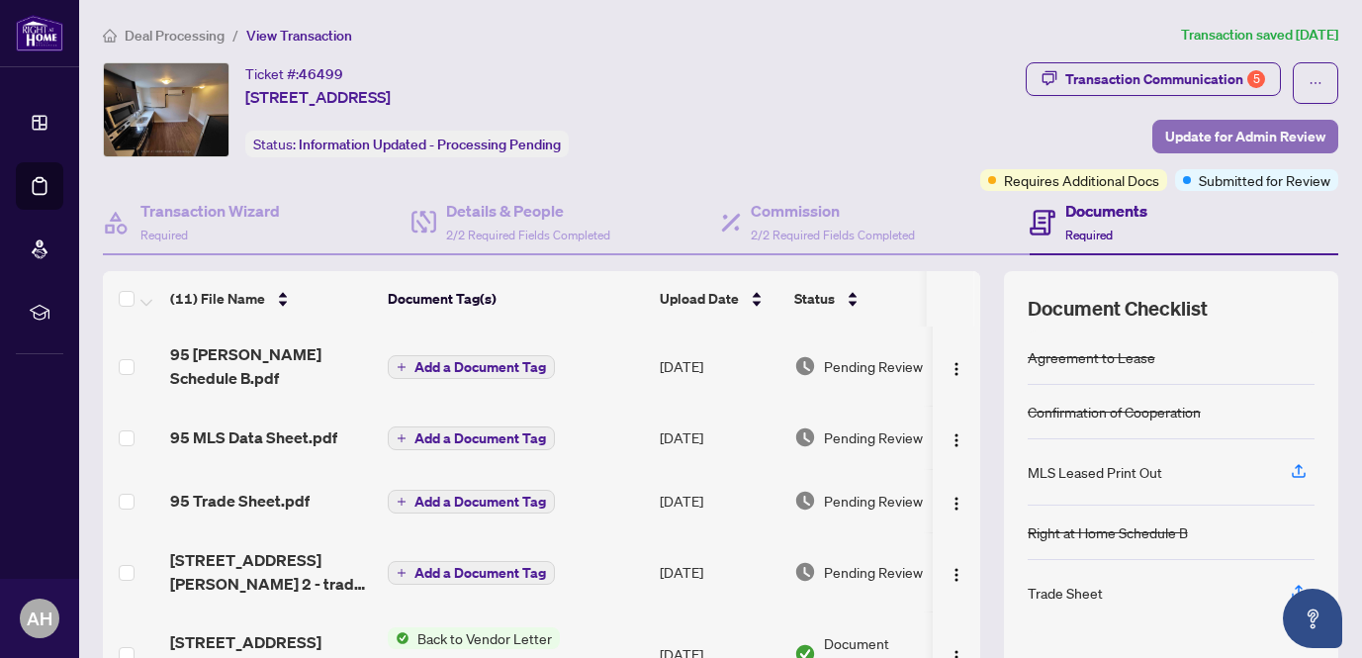
click at [1207, 130] on span "Update for Admin Review" at bounding box center [1246, 137] width 160 height 32
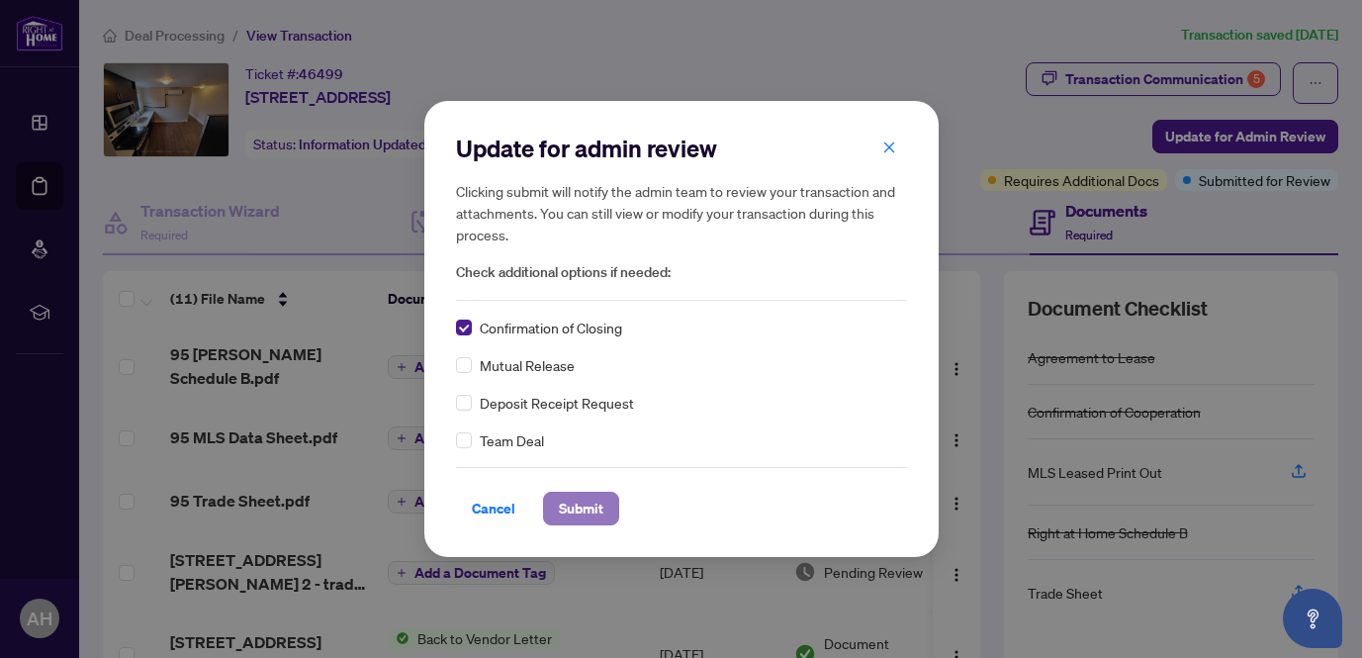
click at [583, 505] on span "Submit" at bounding box center [581, 509] width 45 height 32
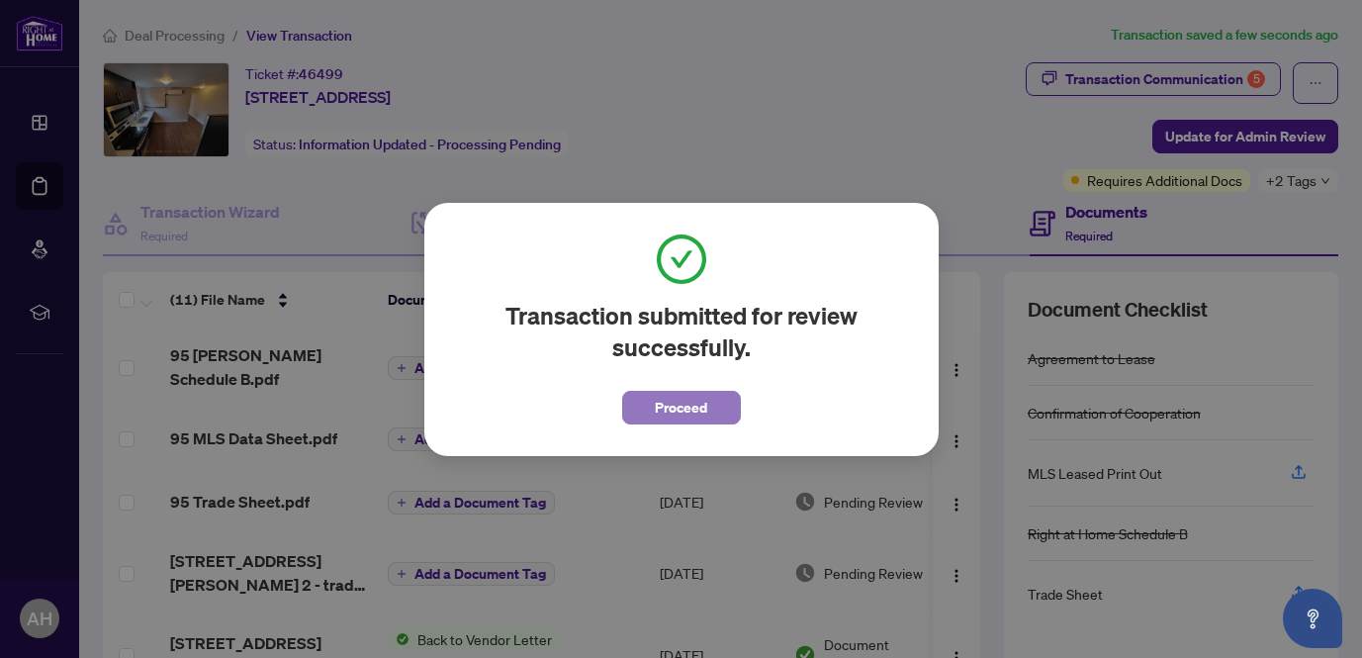
click at [689, 417] on span "Proceed" at bounding box center [681, 408] width 52 height 32
